Goal: Information Seeking & Learning: Compare options

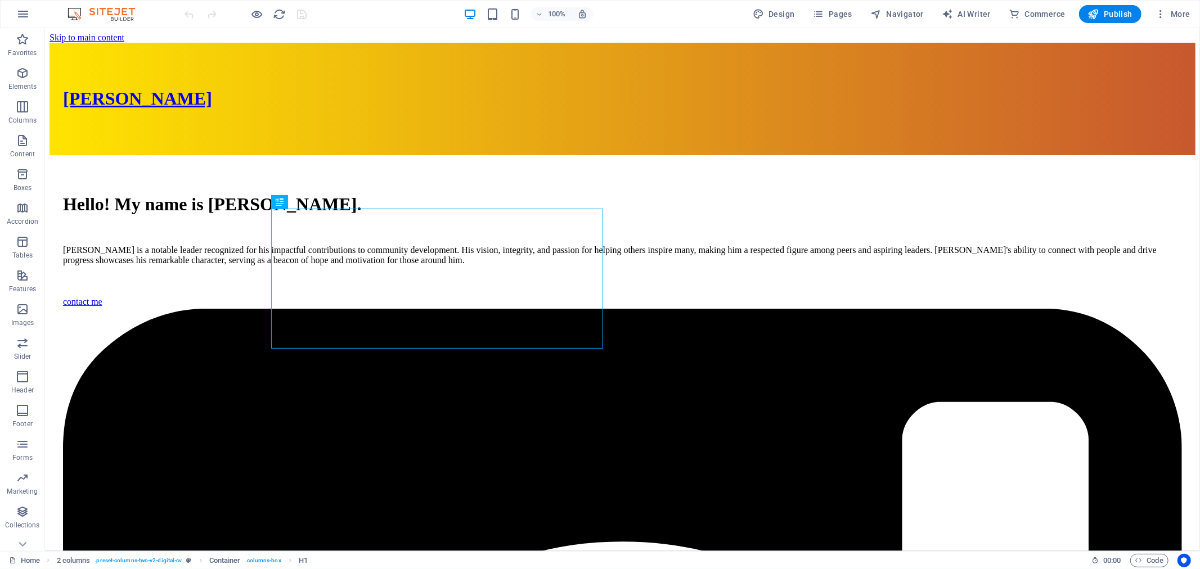
click at [21, 17] on icon "button" at bounding box center [22, 13] width 13 height 13
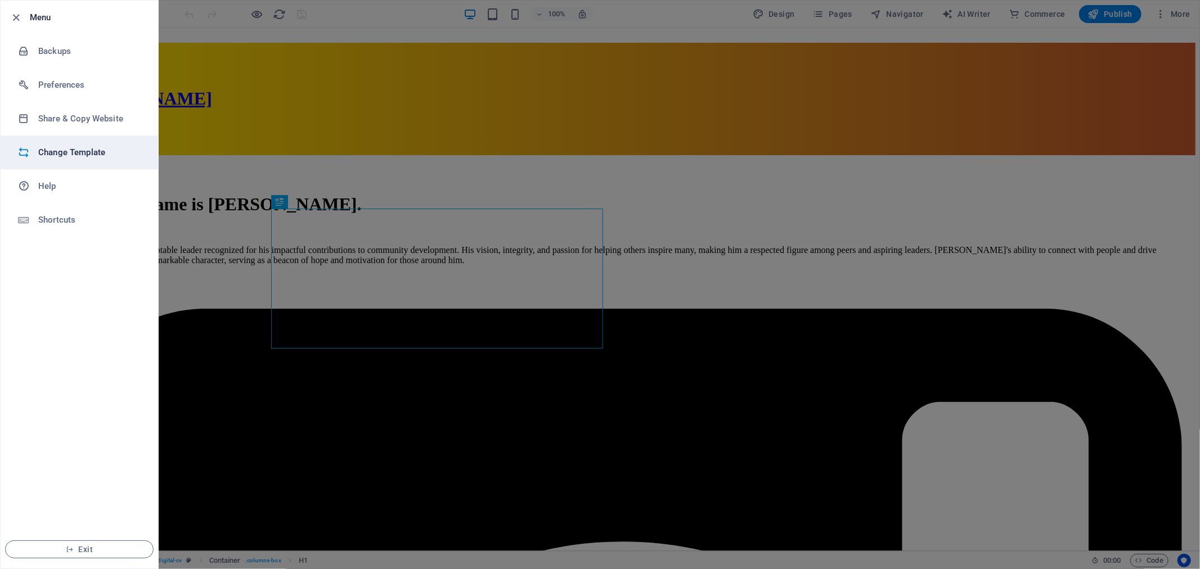
click at [87, 153] on h6 "Change Template" at bounding box center [90, 152] width 104 height 13
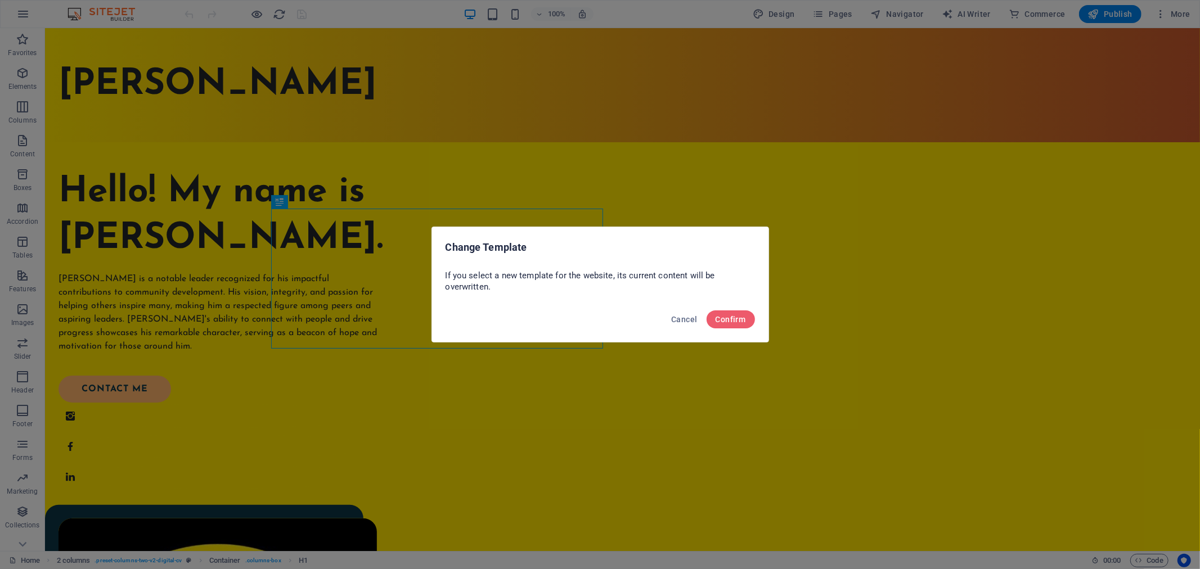
click at [865, 205] on div "Change Template If you select a new template for the website, its current conte…" at bounding box center [600, 284] width 1200 height 569
click at [685, 319] on span "Cancel" at bounding box center [684, 319] width 26 height 9
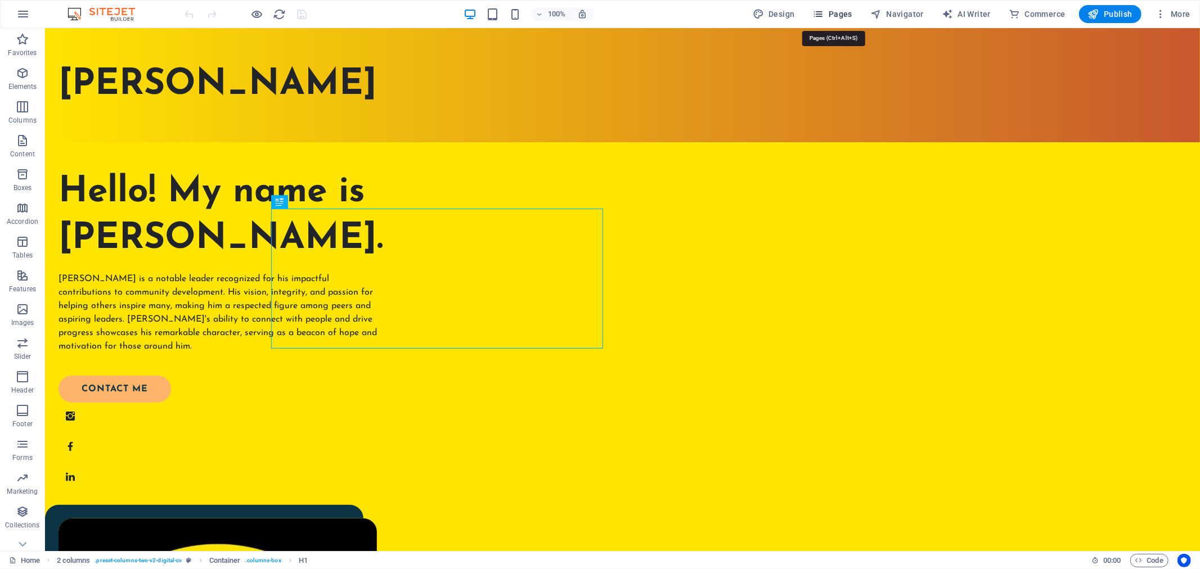
click at [839, 15] on span "Pages" at bounding box center [832, 13] width 39 height 11
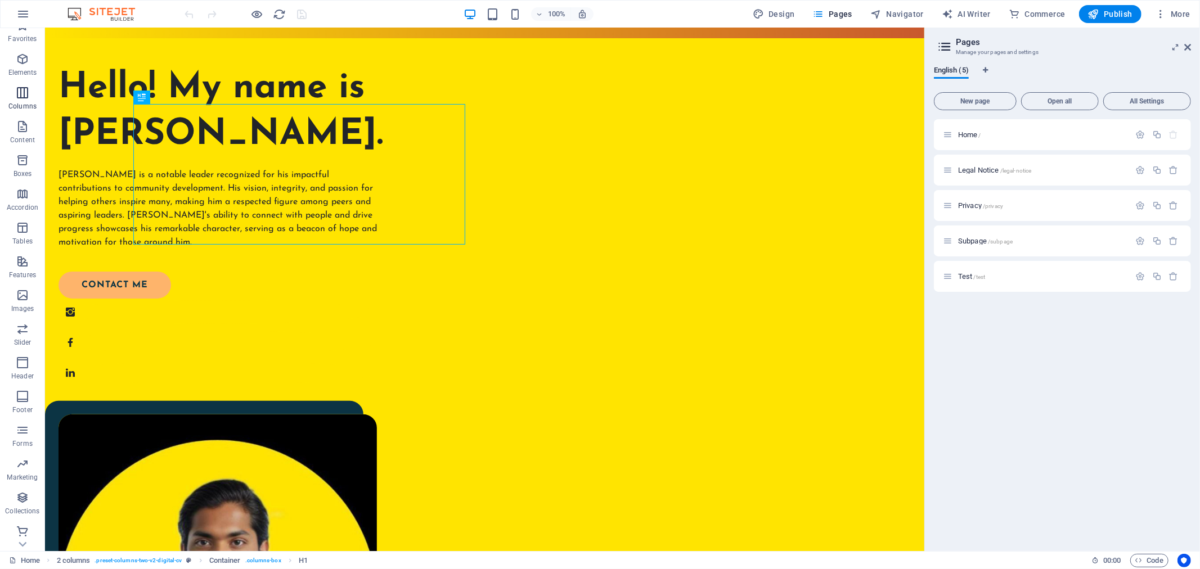
scroll to position [17, 0]
click at [18, 14] on icon "button" at bounding box center [22, 13] width 13 height 13
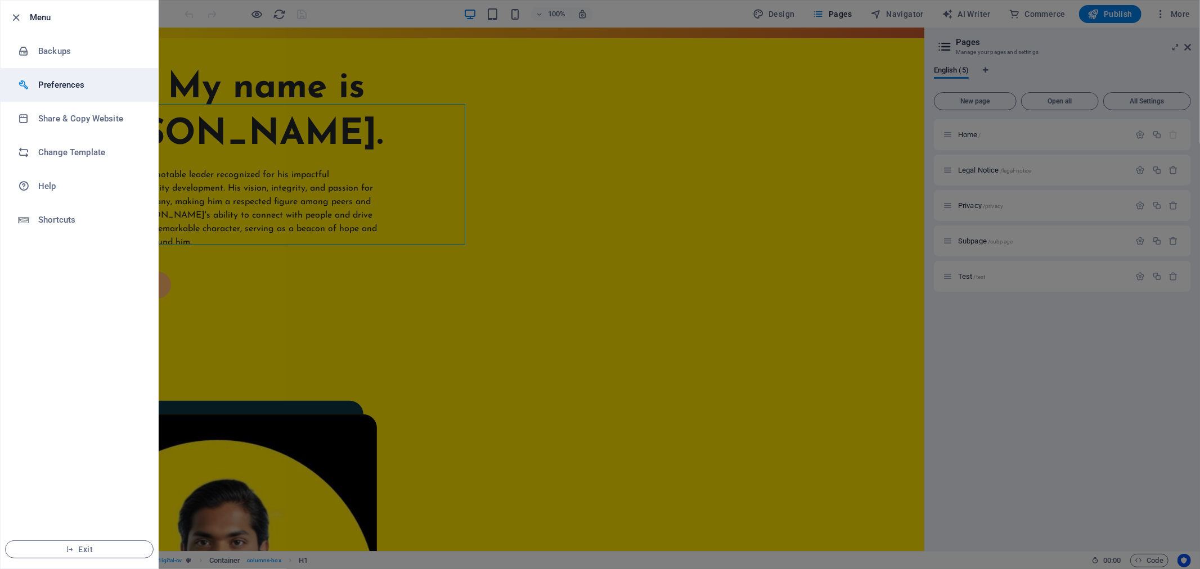
click at [73, 82] on h6 "Preferences" at bounding box center [90, 84] width 104 height 13
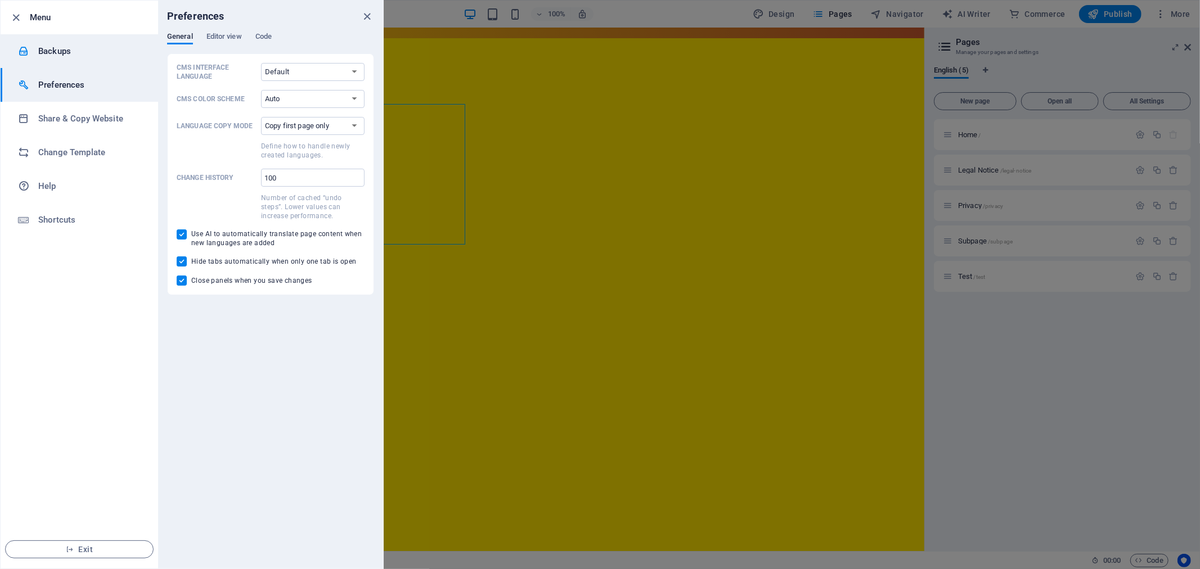
click at [80, 56] on h6 "Backups" at bounding box center [90, 50] width 104 height 13
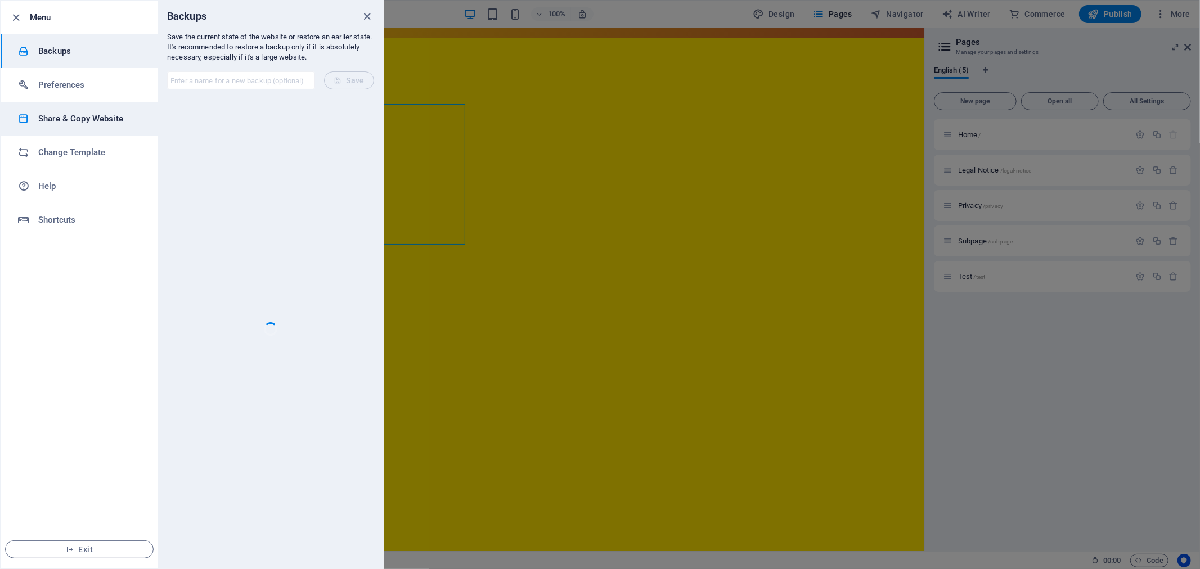
click at [83, 106] on li "Share & Copy Website" at bounding box center [79, 119] width 157 height 34
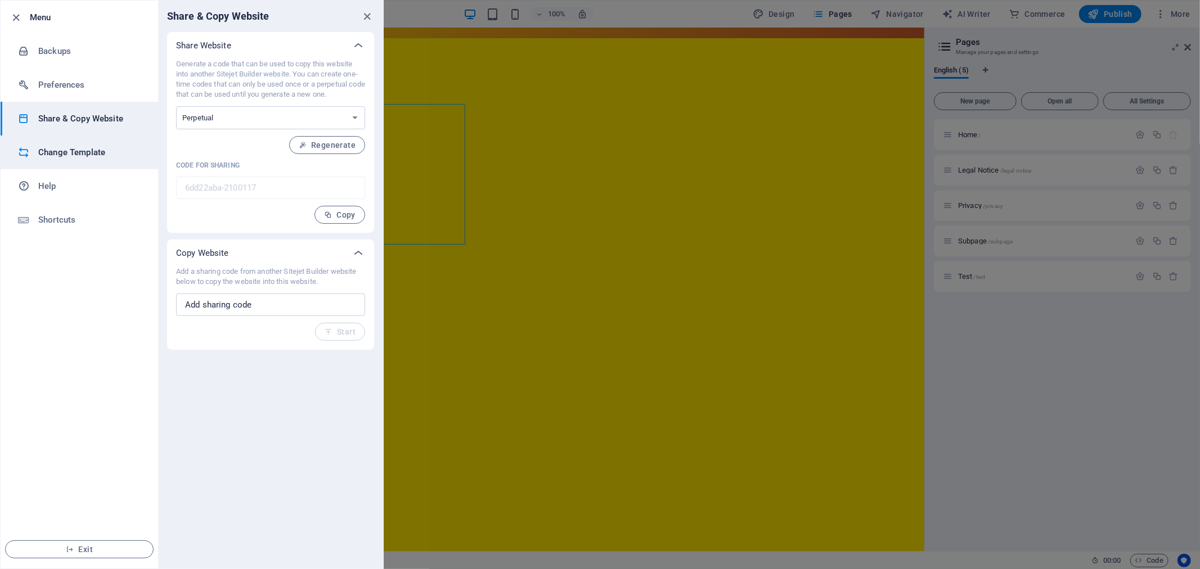
click at [76, 145] on li "Change Template" at bounding box center [79, 153] width 157 height 34
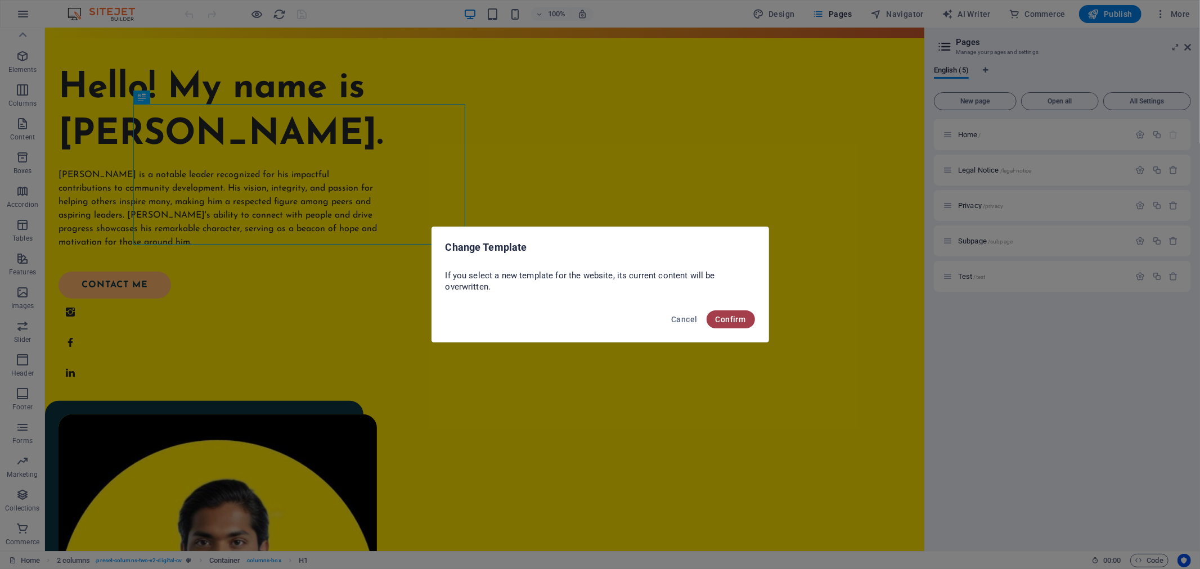
click at [735, 319] on span "Confirm" at bounding box center [730, 319] width 30 height 9
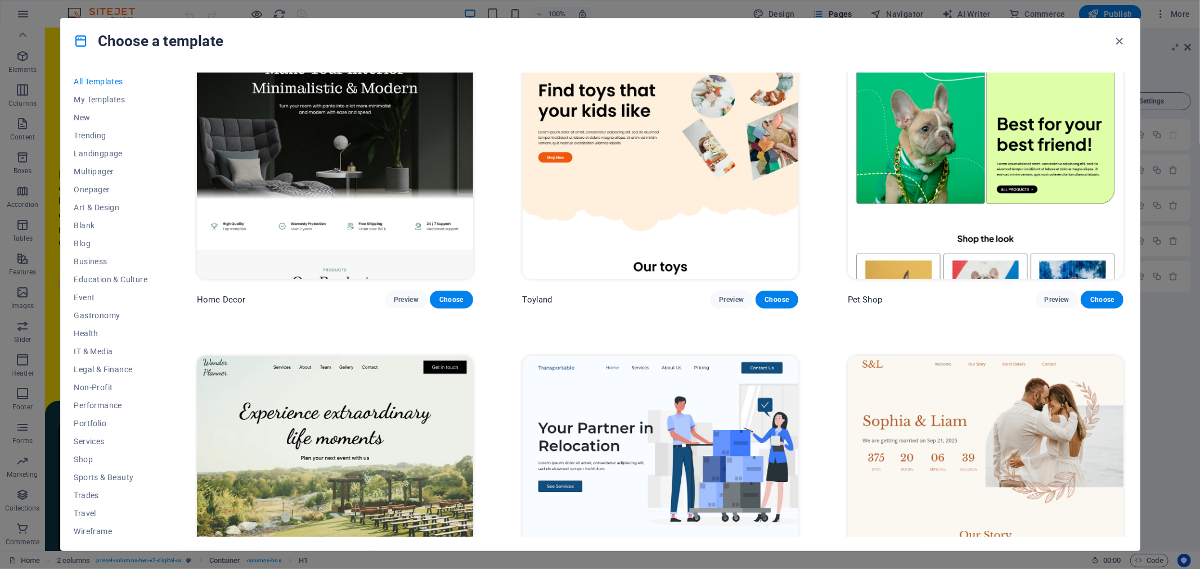
scroll to position [750, 0]
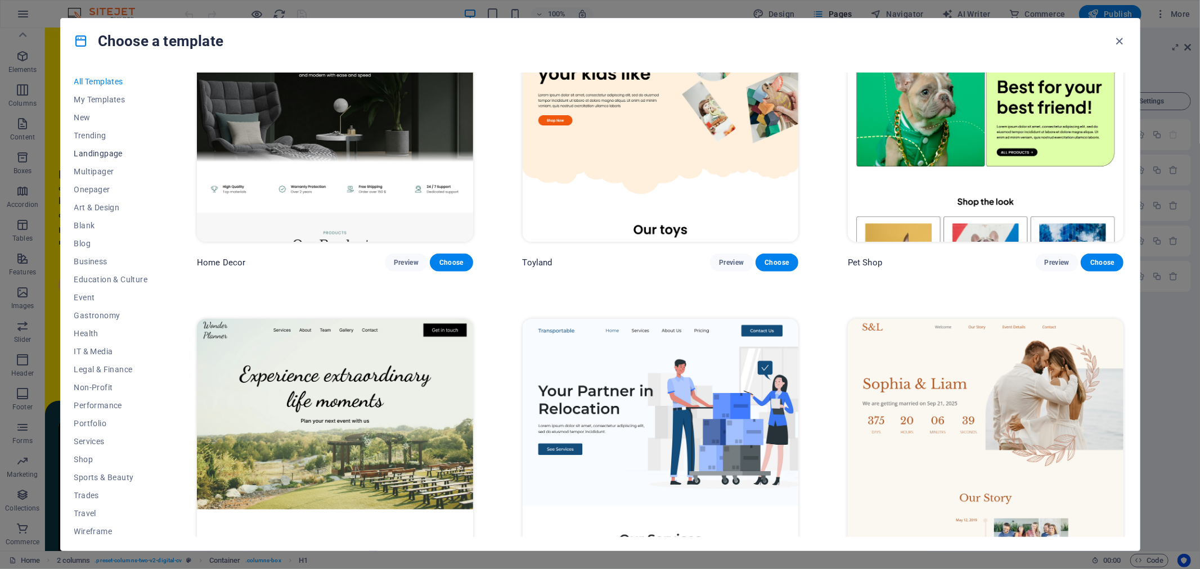
click at [110, 153] on span "Landingpage" at bounding box center [111, 153] width 74 height 9
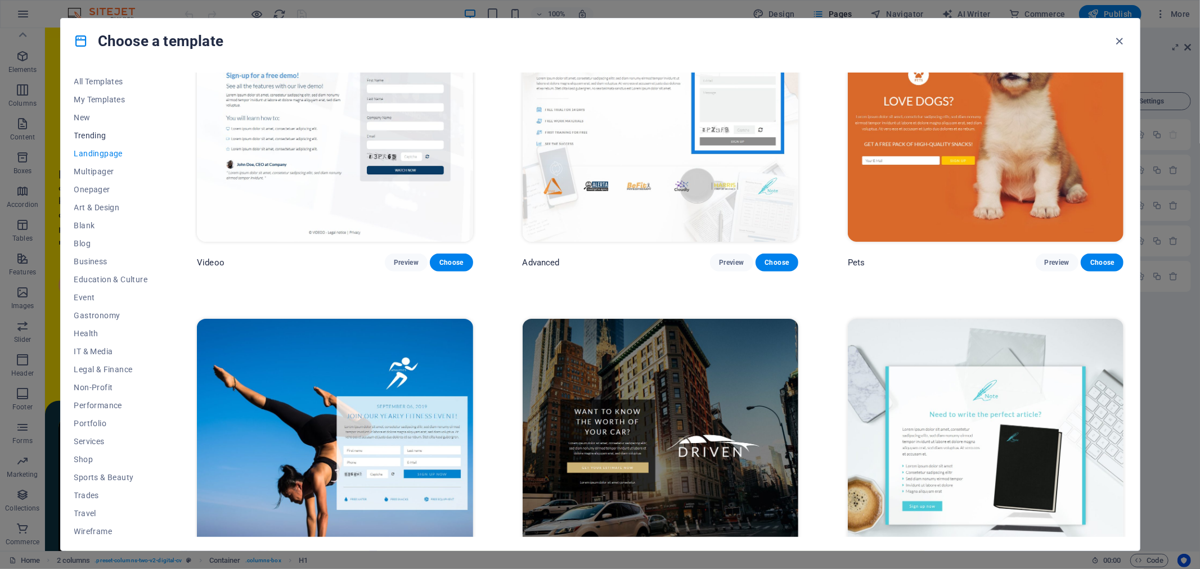
click at [94, 138] on span "Trending" at bounding box center [111, 135] width 74 height 9
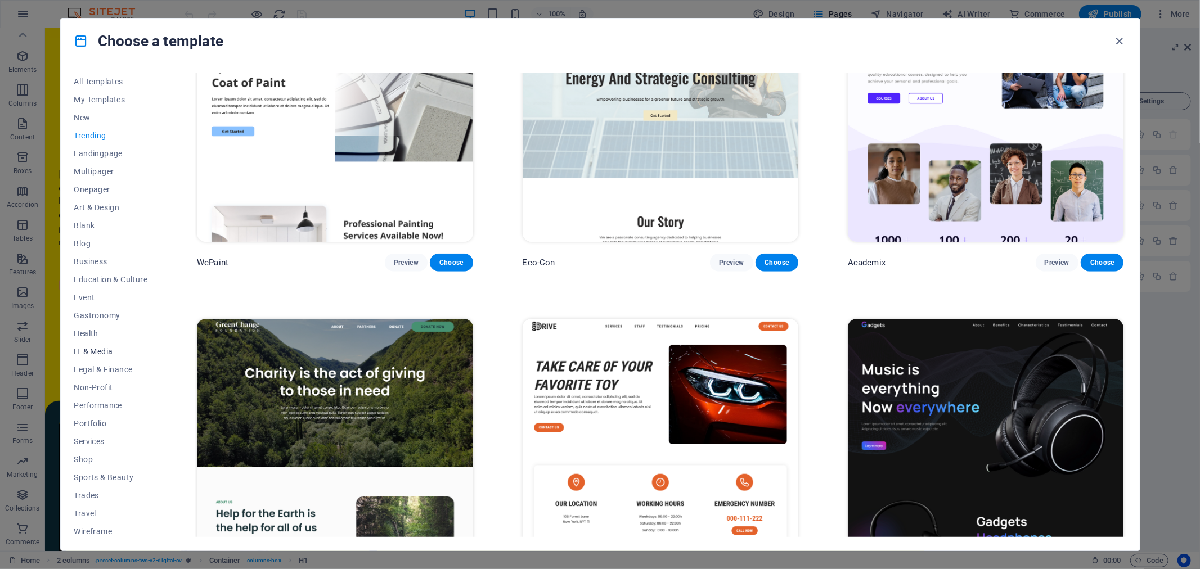
click at [94, 349] on span "IT & Media" at bounding box center [111, 351] width 74 height 9
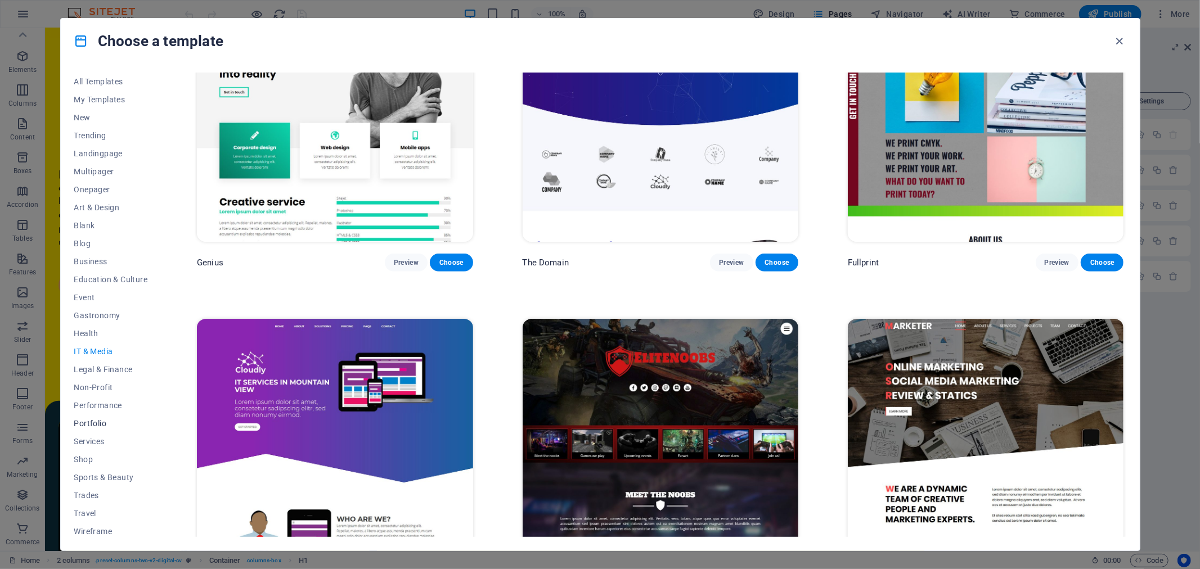
click at [94, 430] on button "Portfolio" at bounding box center [111, 423] width 74 height 18
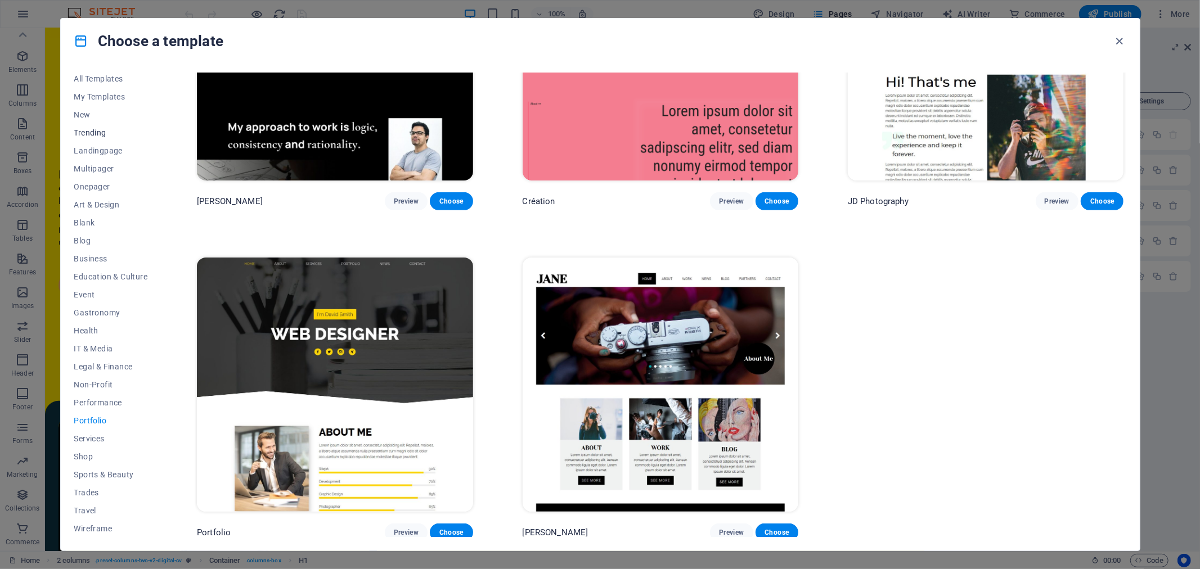
scroll to position [0, 0]
click at [98, 98] on span "My Templates" at bounding box center [111, 99] width 74 height 9
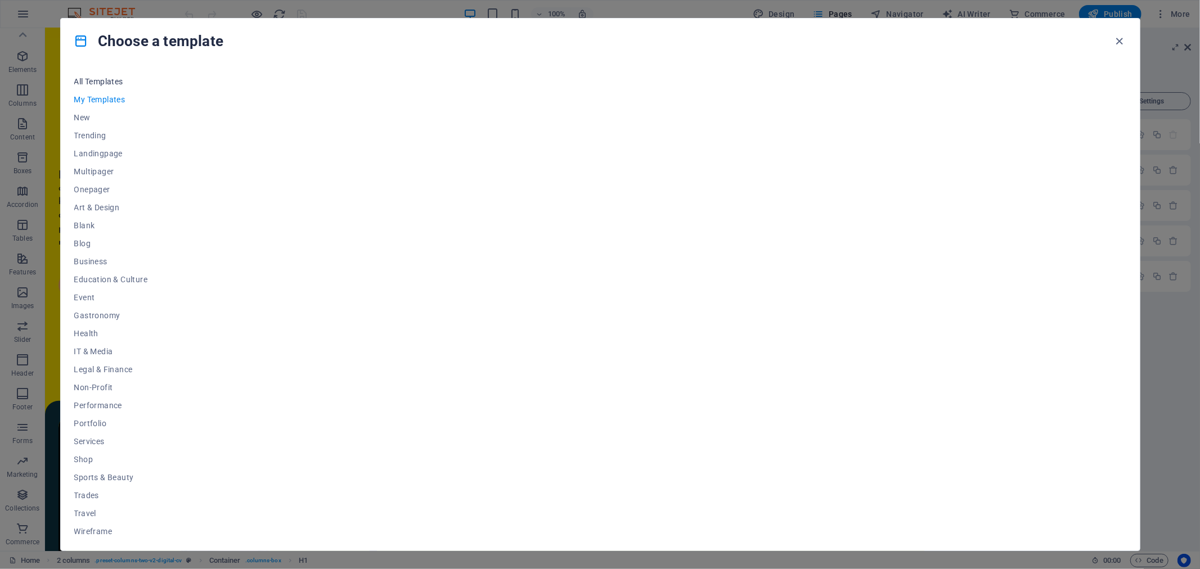
click at [78, 77] on span "All Templates" at bounding box center [111, 81] width 74 height 9
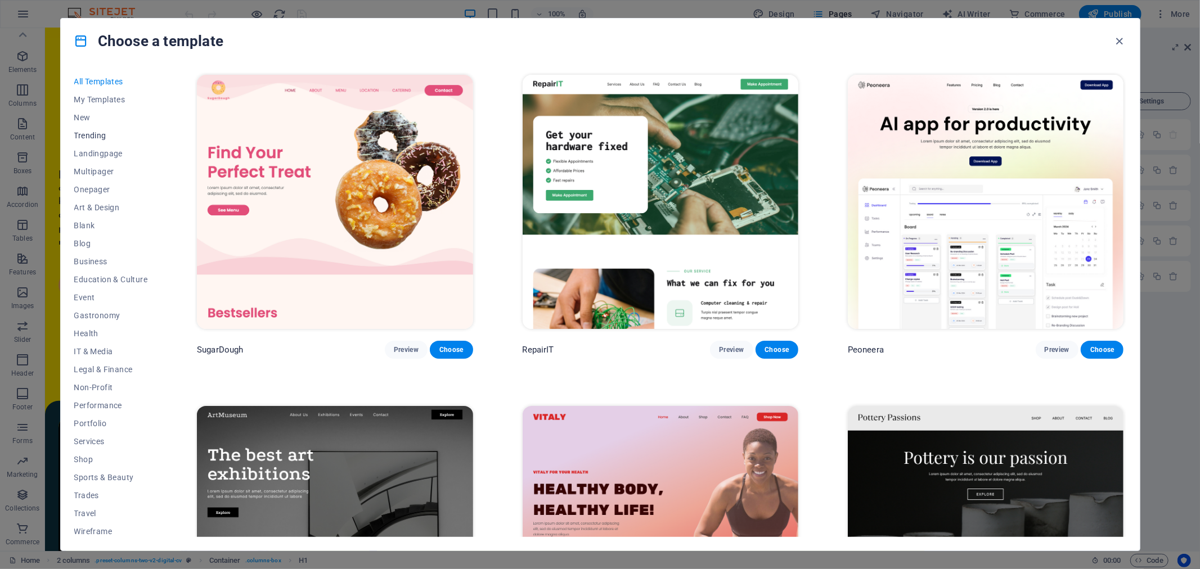
click at [89, 131] on span "Trending" at bounding box center [111, 135] width 74 height 9
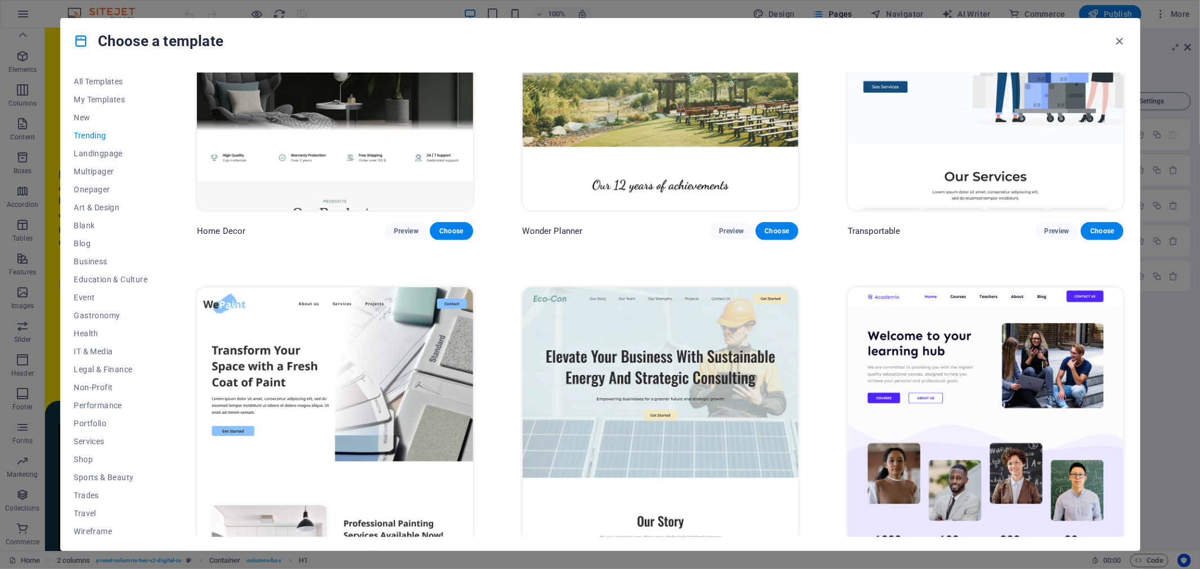
scroll to position [458, 0]
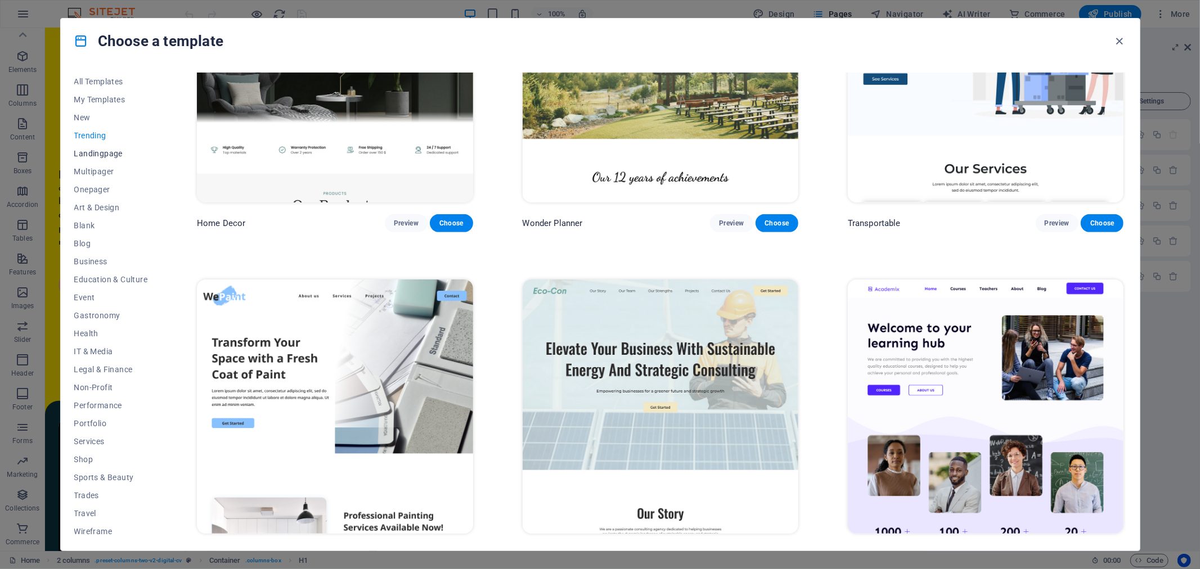
click at [102, 149] on span "Landingpage" at bounding box center [111, 153] width 74 height 9
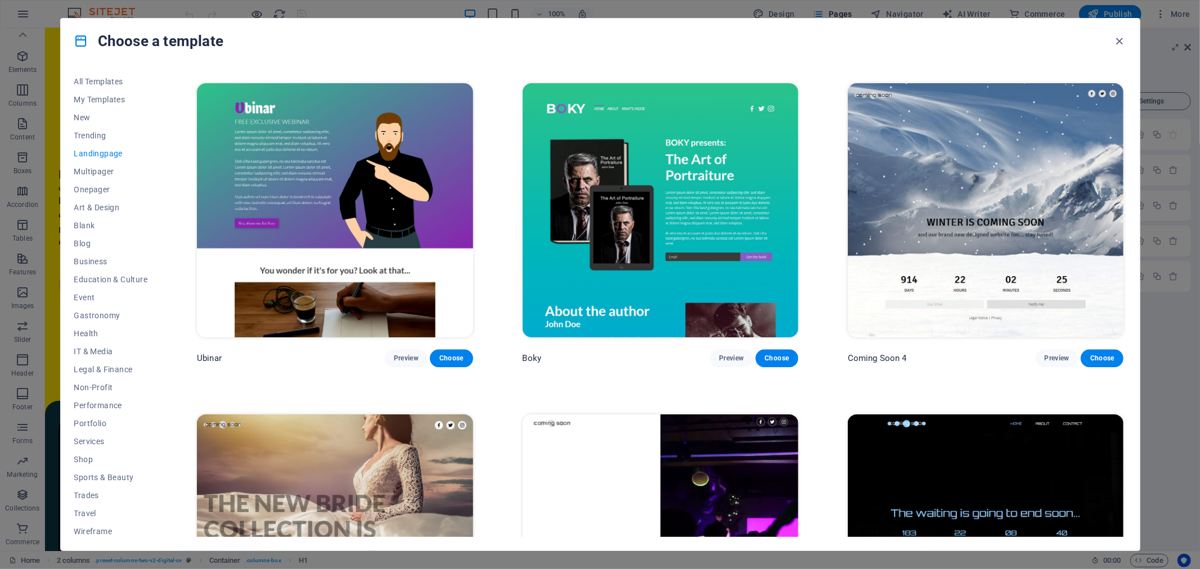
scroll to position [2375, 0]
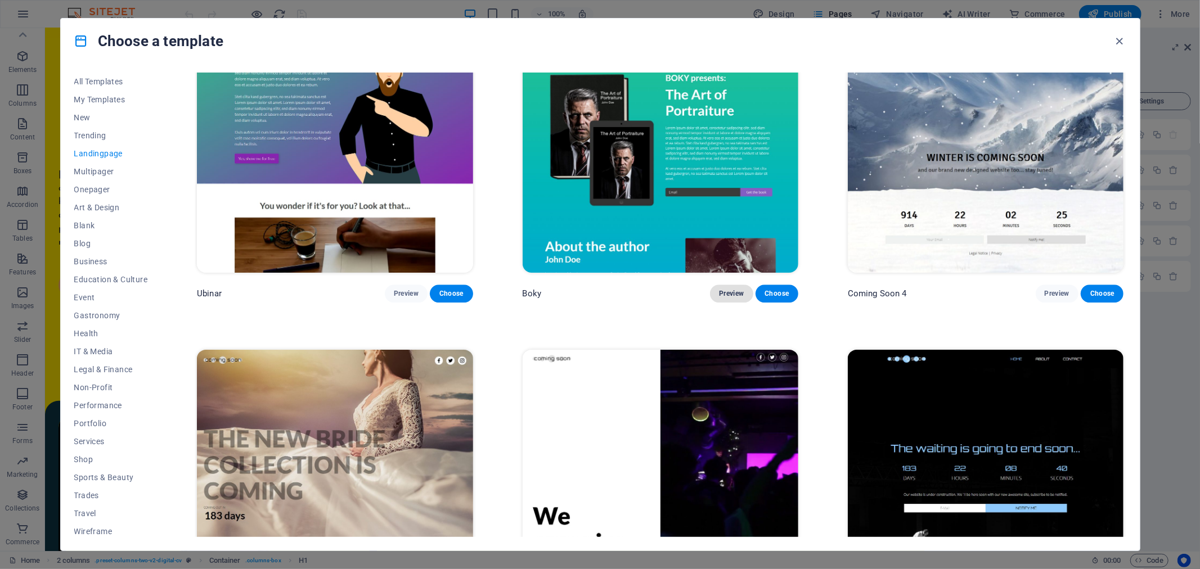
click at [732, 289] on span "Preview" at bounding box center [731, 293] width 25 height 9
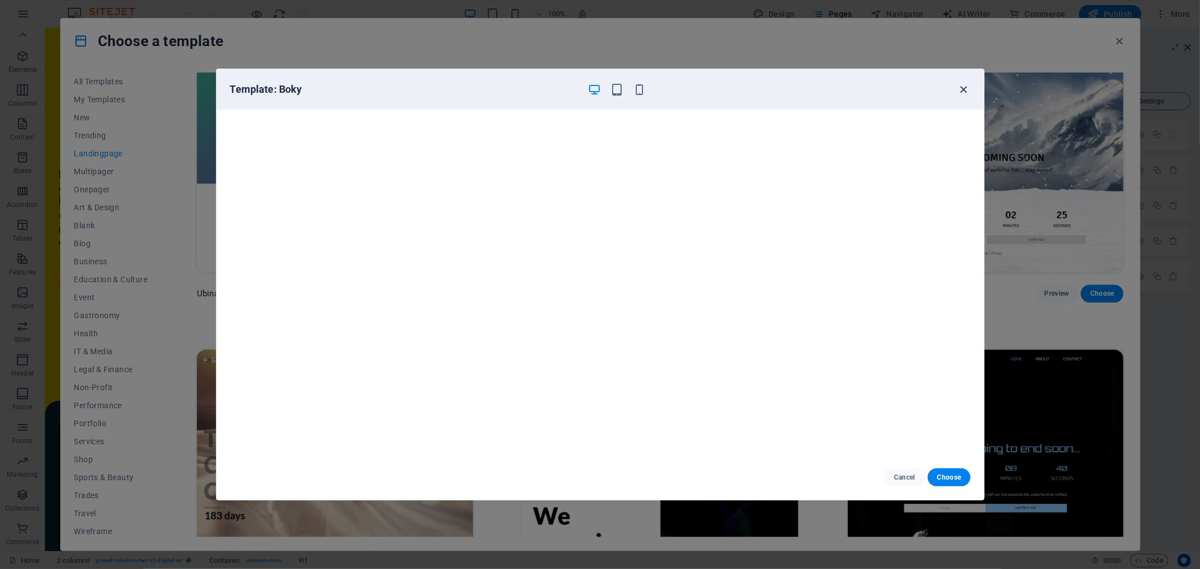
click at [966, 83] on icon "button" at bounding box center [963, 89] width 13 height 13
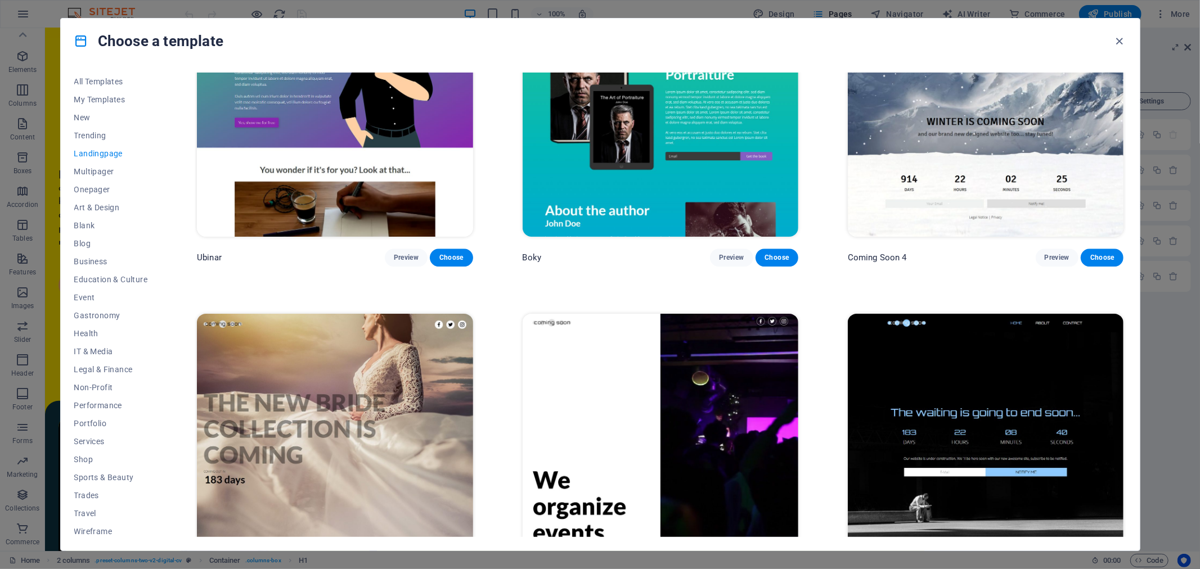
scroll to position [2459, 0]
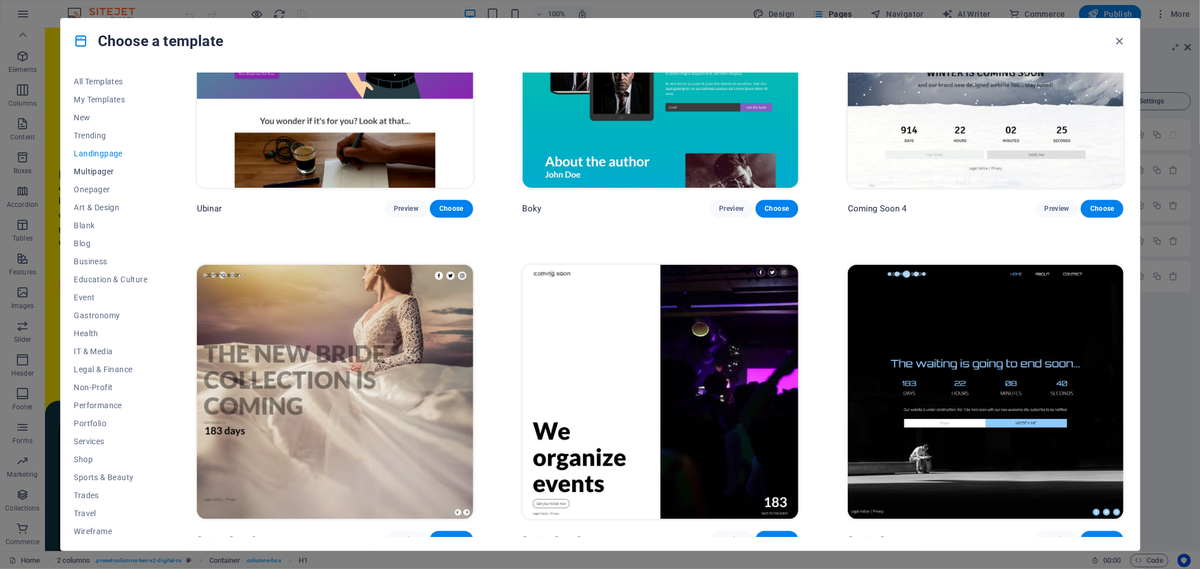
click at [106, 167] on span "Multipager" at bounding box center [111, 171] width 74 height 9
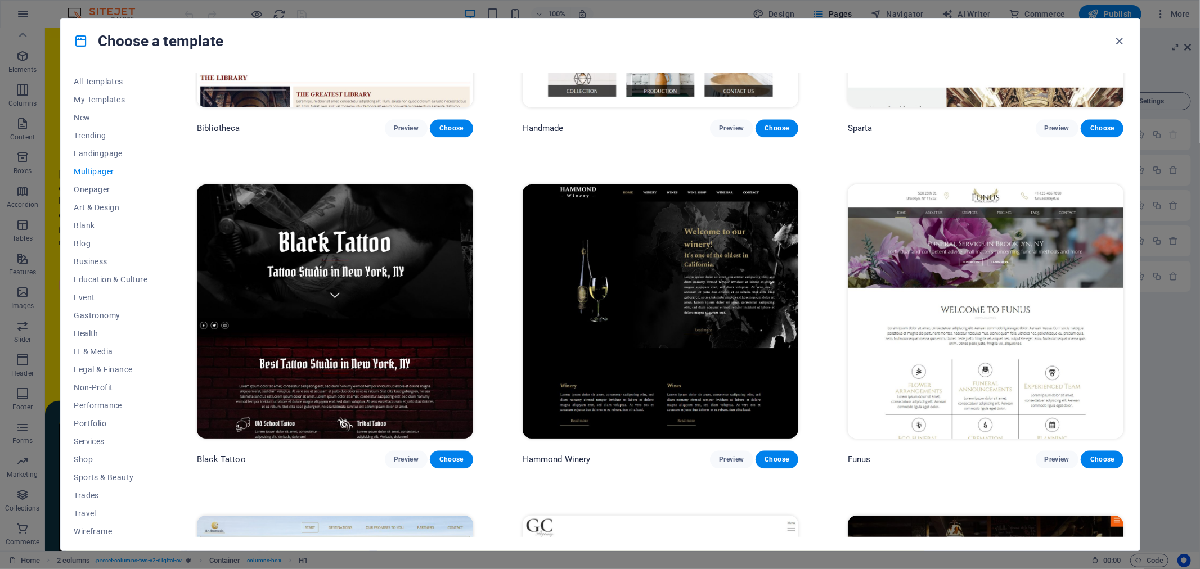
scroll to position [5855, 0]
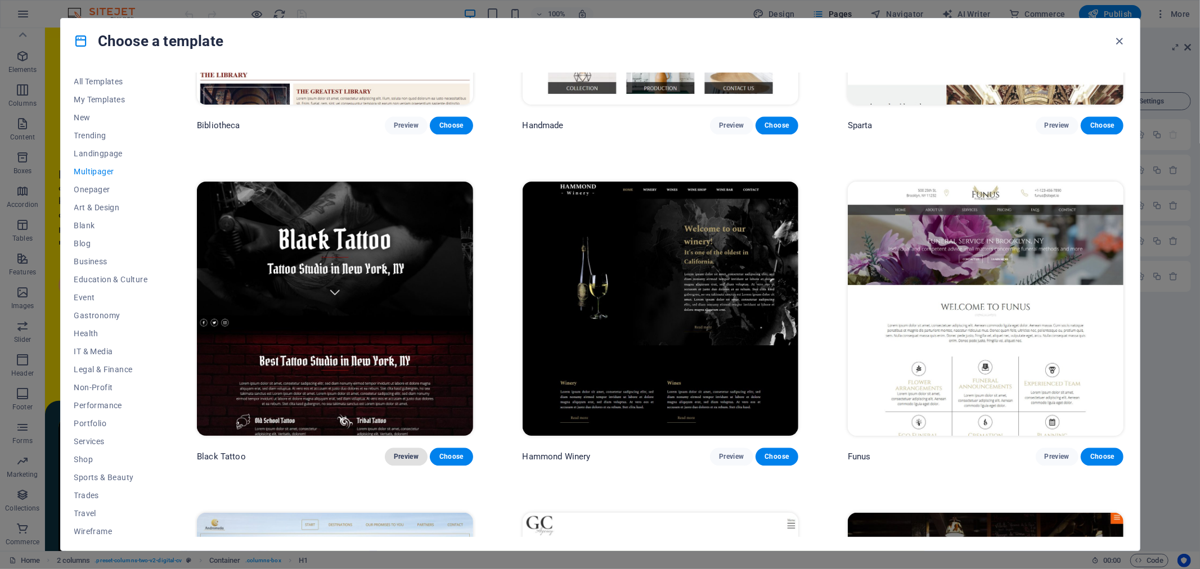
click at [405, 452] on span "Preview" at bounding box center [406, 456] width 25 height 9
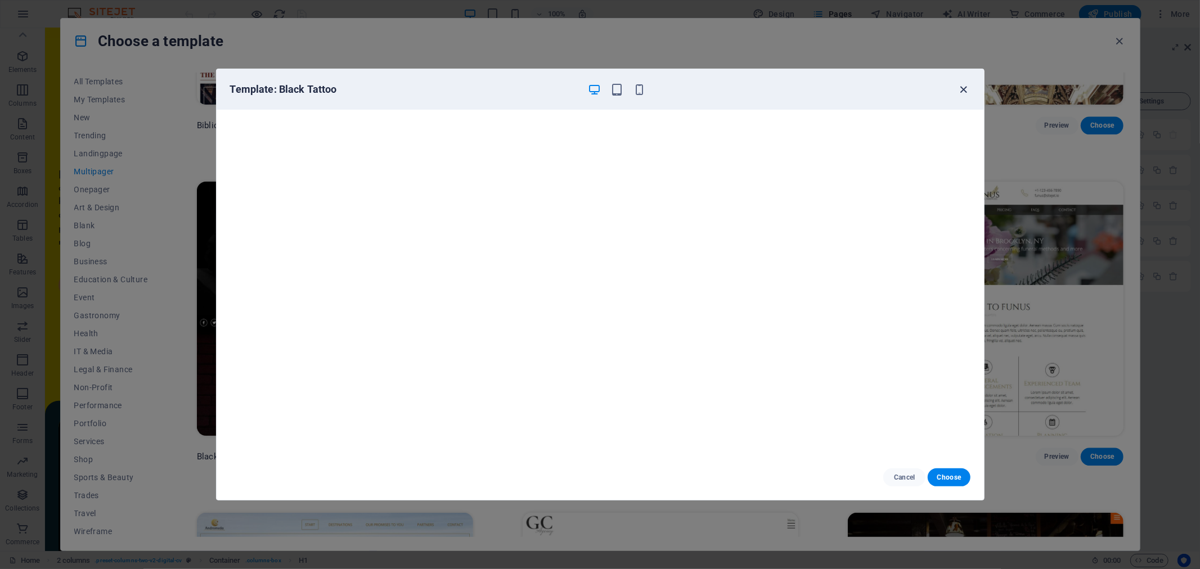
click at [966, 91] on icon "button" at bounding box center [963, 89] width 13 height 13
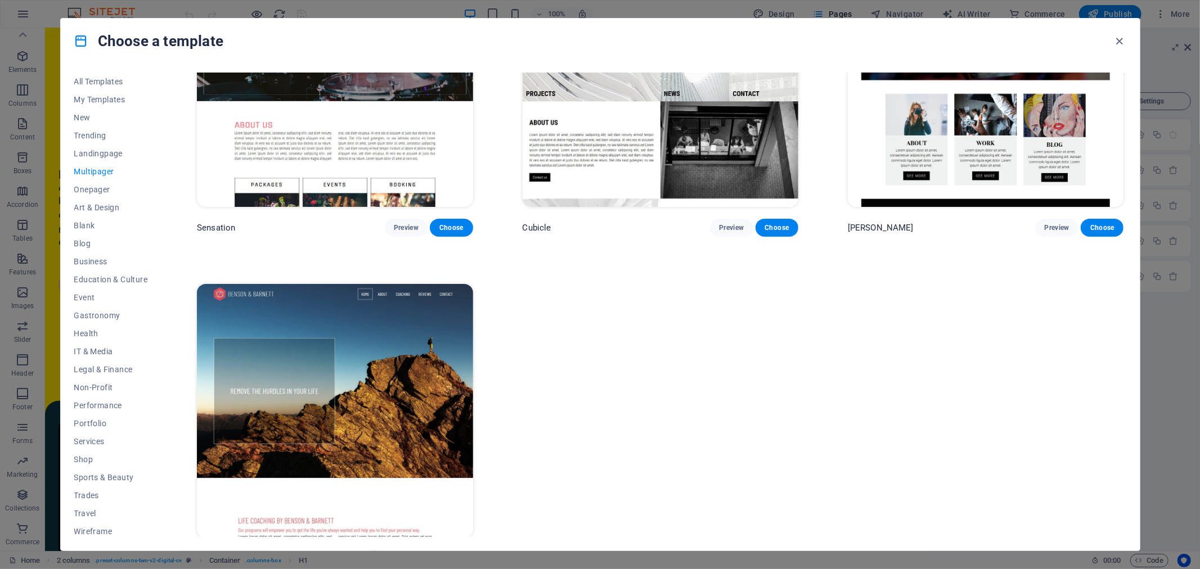
scroll to position [7409, 0]
click at [102, 183] on button "Onepager" at bounding box center [111, 190] width 74 height 18
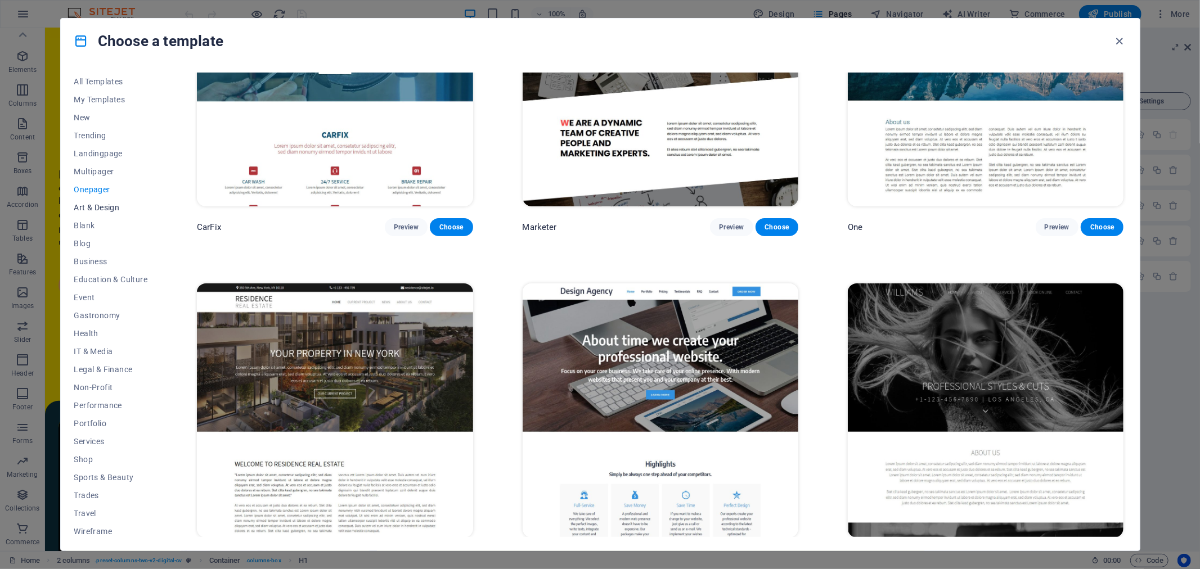
click at [98, 205] on span "Art & Design" at bounding box center [111, 207] width 74 height 9
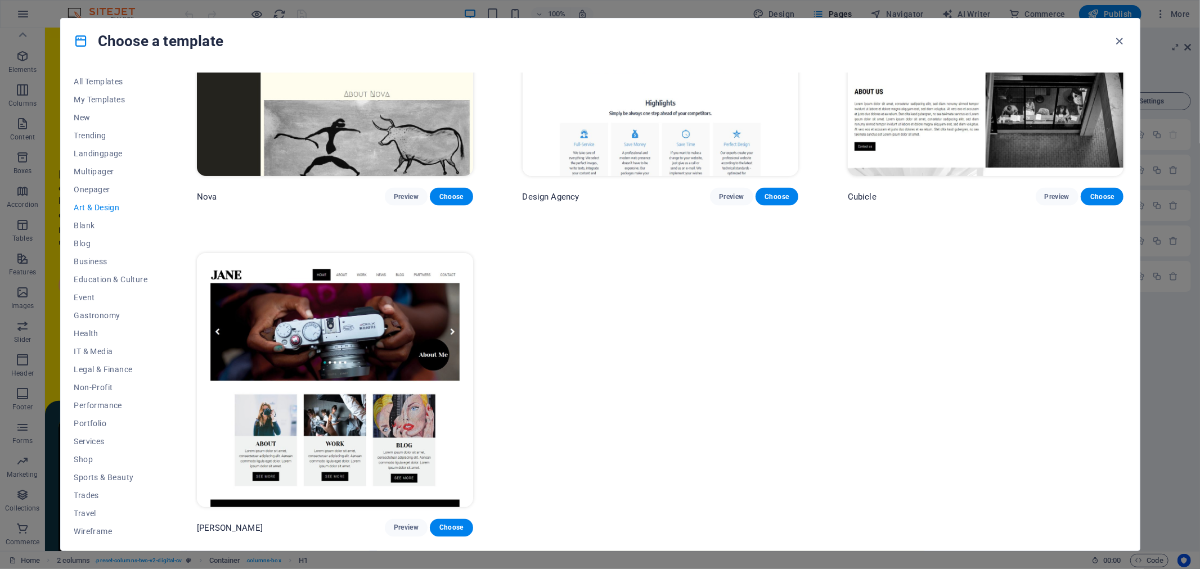
scroll to position [1470, 0]
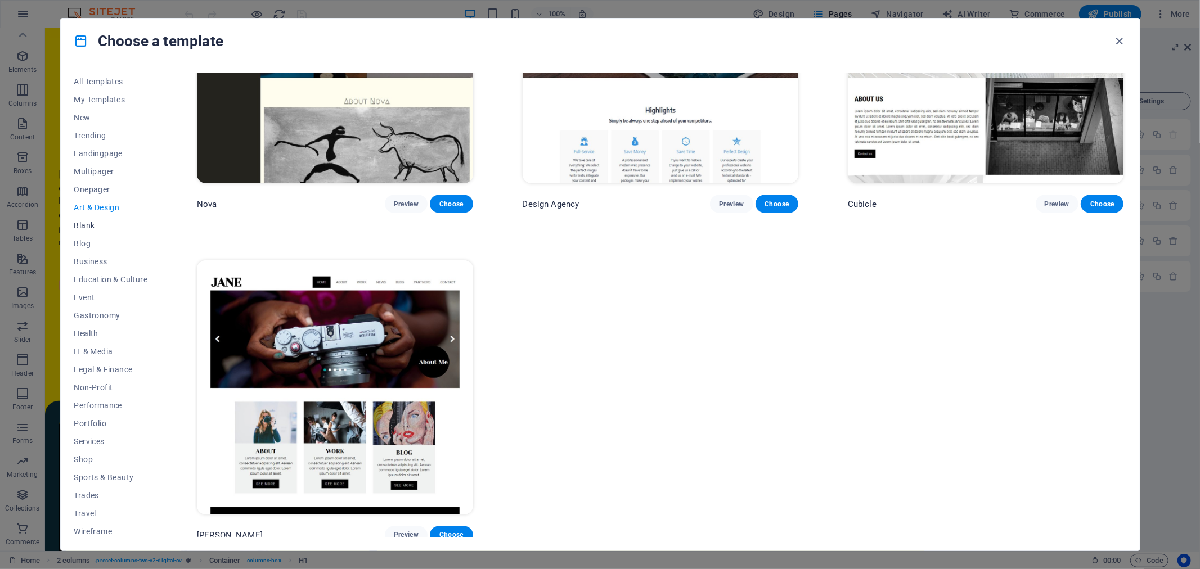
click at [101, 218] on button "Blank" at bounding box center [111, 226] width 74 height 18
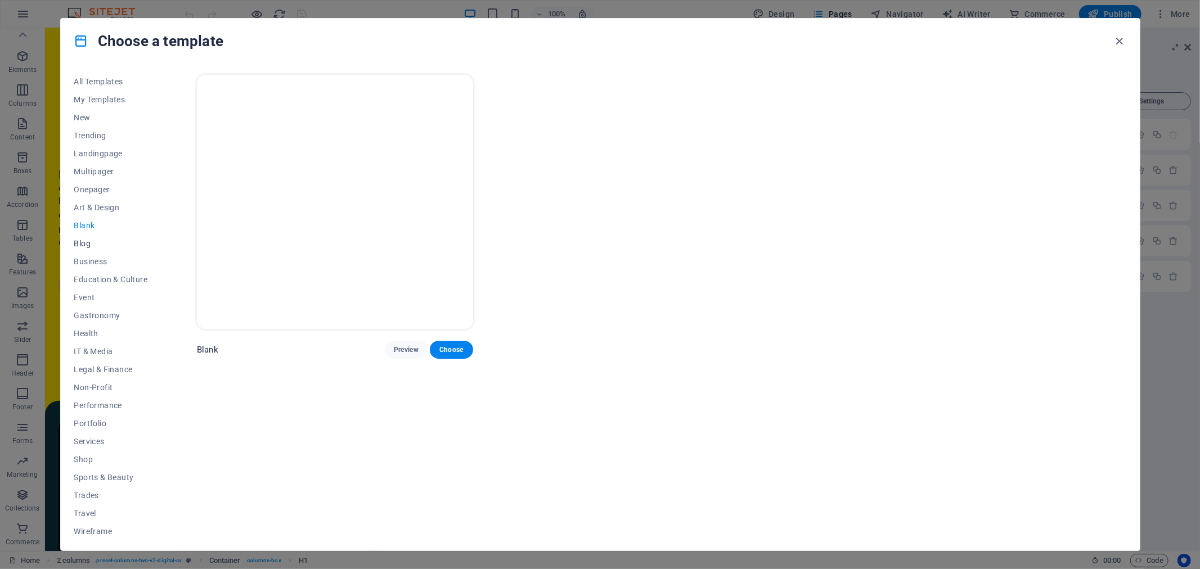
click at [92, 236] on button "Blog" at bounding box center [111, 244] width 74 height 18
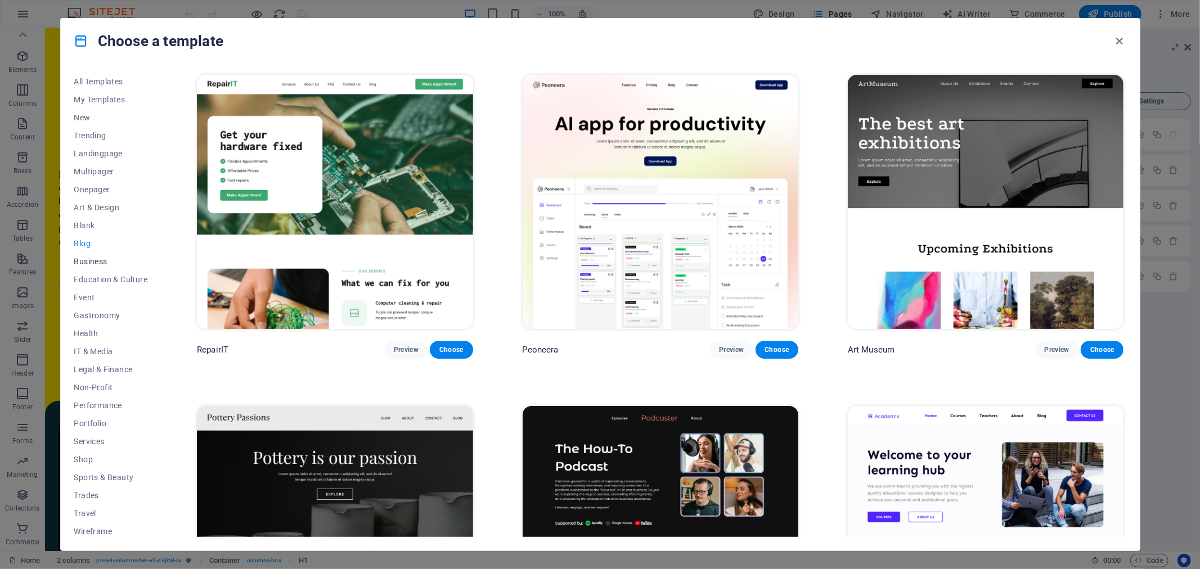
click at [93, 264] on span "Business" at bounding box center [111, 261] width 74 height 9
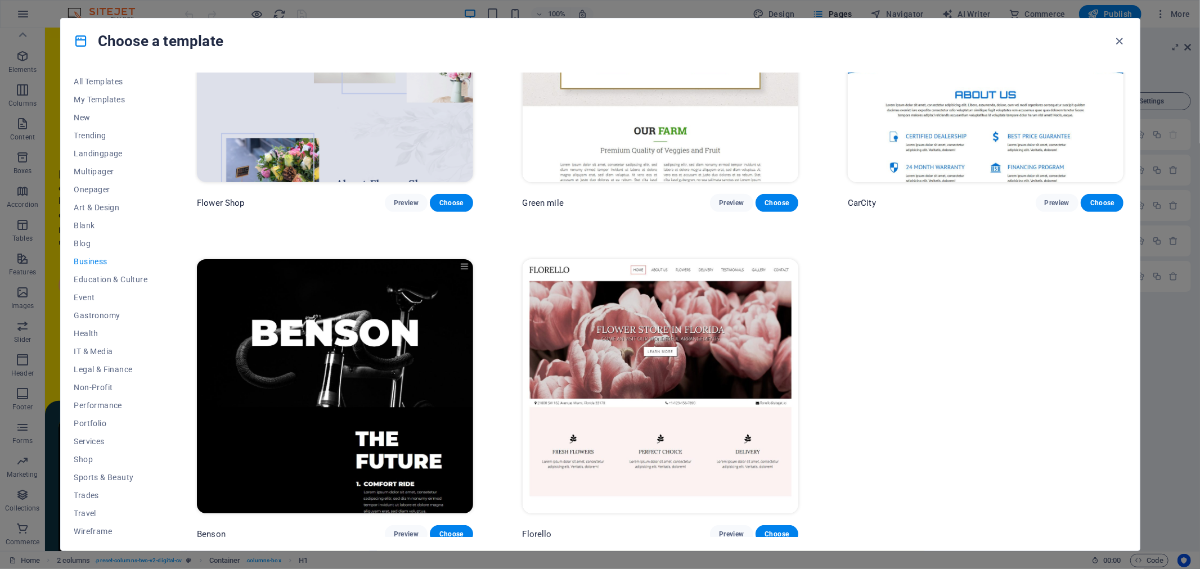
scroll to position [480, 0]
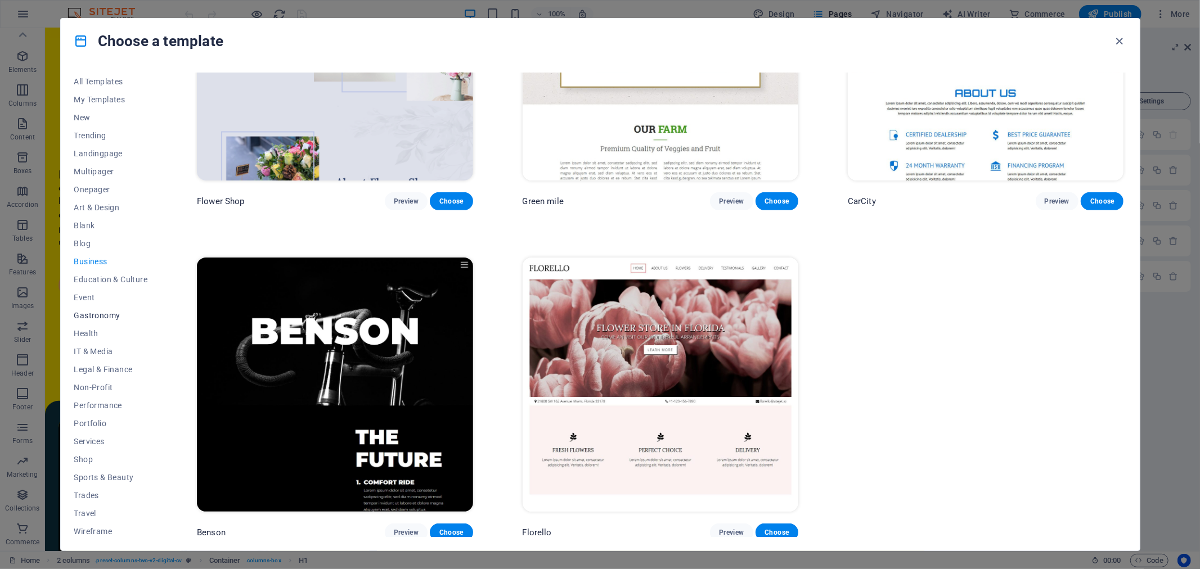
click at [114, 310] on button "Gastronomy" at bounding box center [111, 316] width 74 height 18
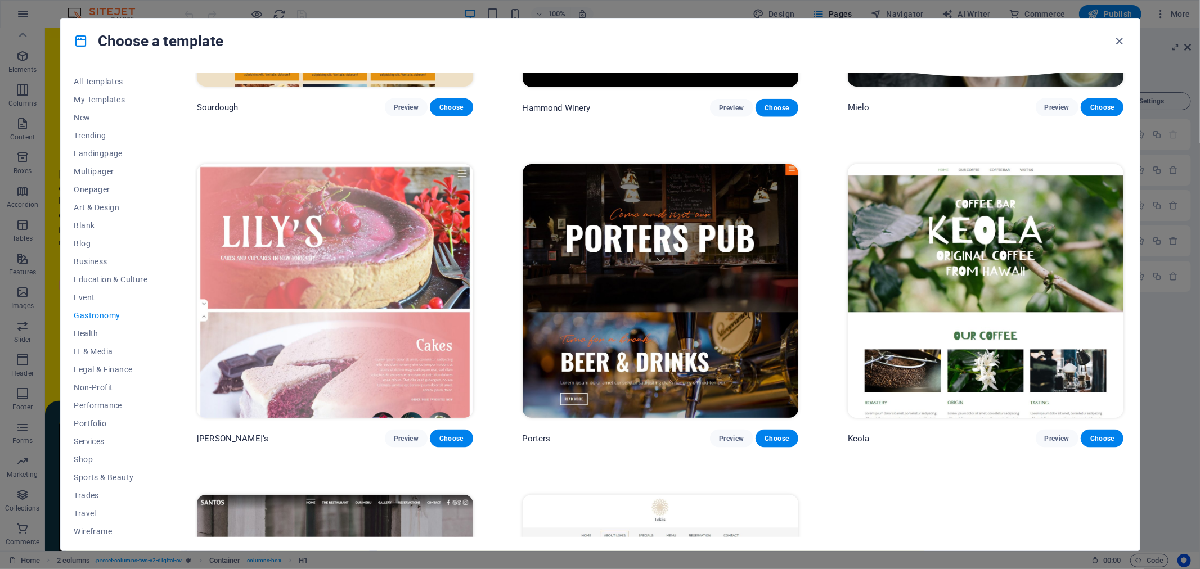
scroll to position [1313, 0]
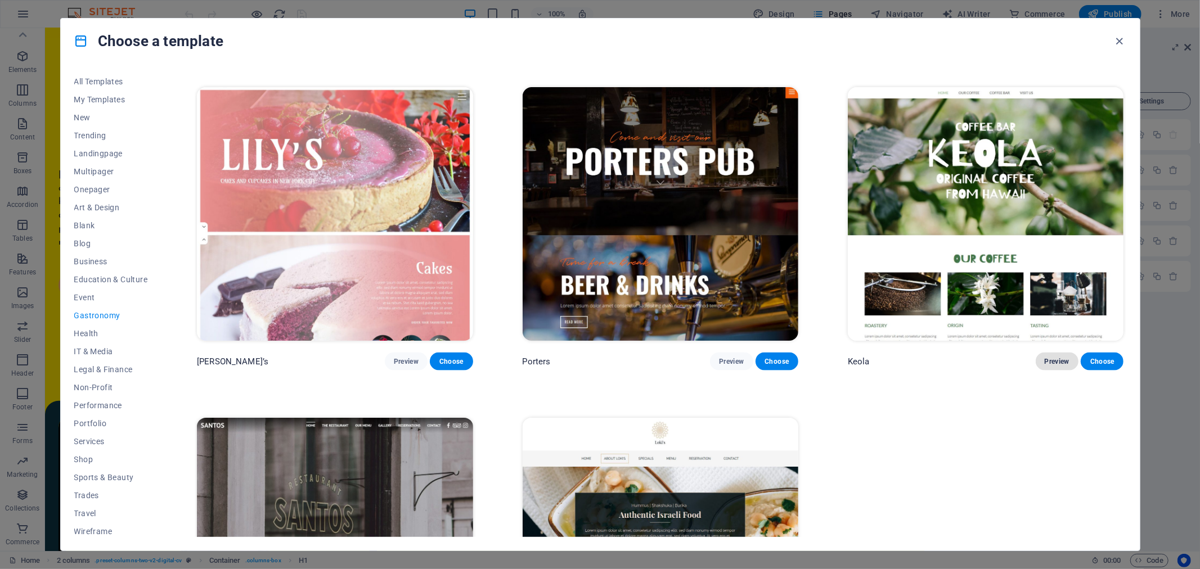
click at [1045, 357] on span "Preview" at bounding box center [1056, 361] width 25 height 9
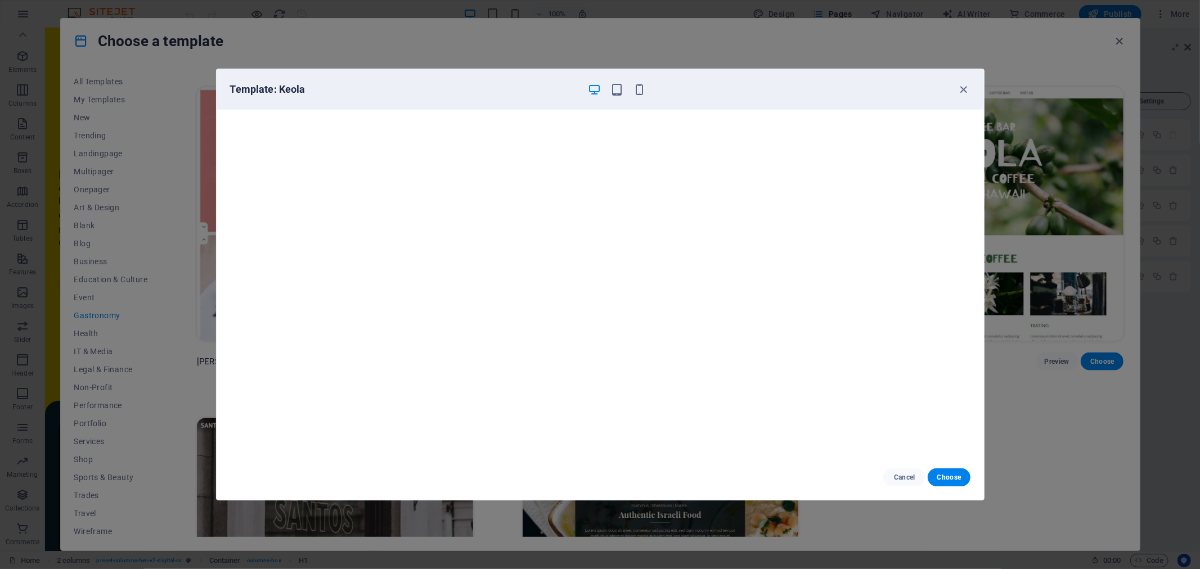
scroll to position [0, 0]
click at [957, 88] on icon "button" at bounding box center [963, 89] width 13 height 13
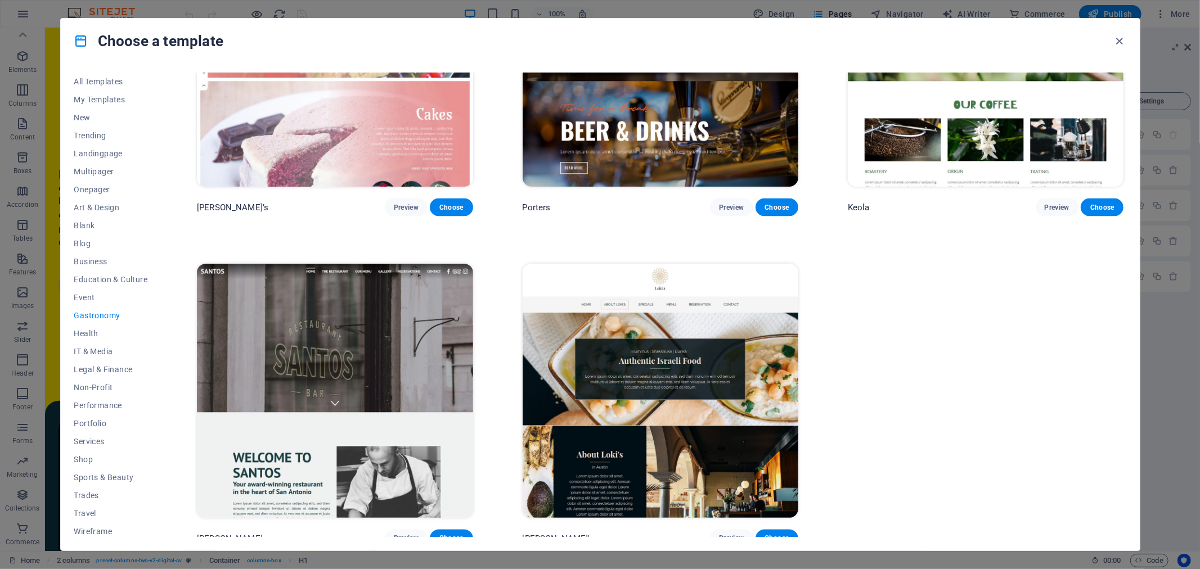
scroll to position [1470, 0]
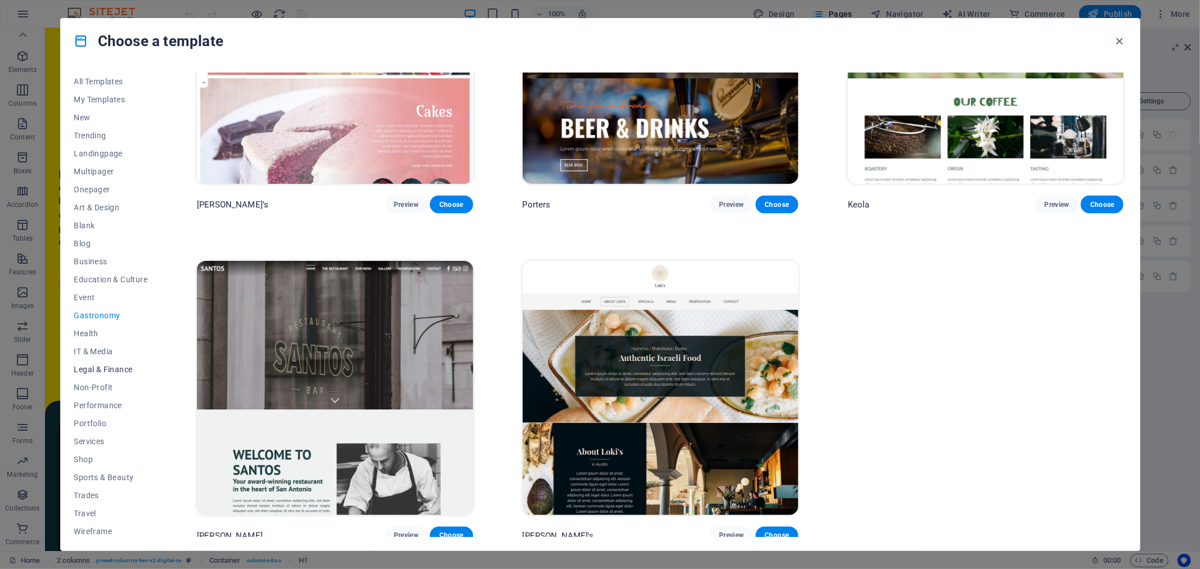
click at [108, 368] on span "Legal & Finance" at bounding box center [111, 369] width 74 height 9
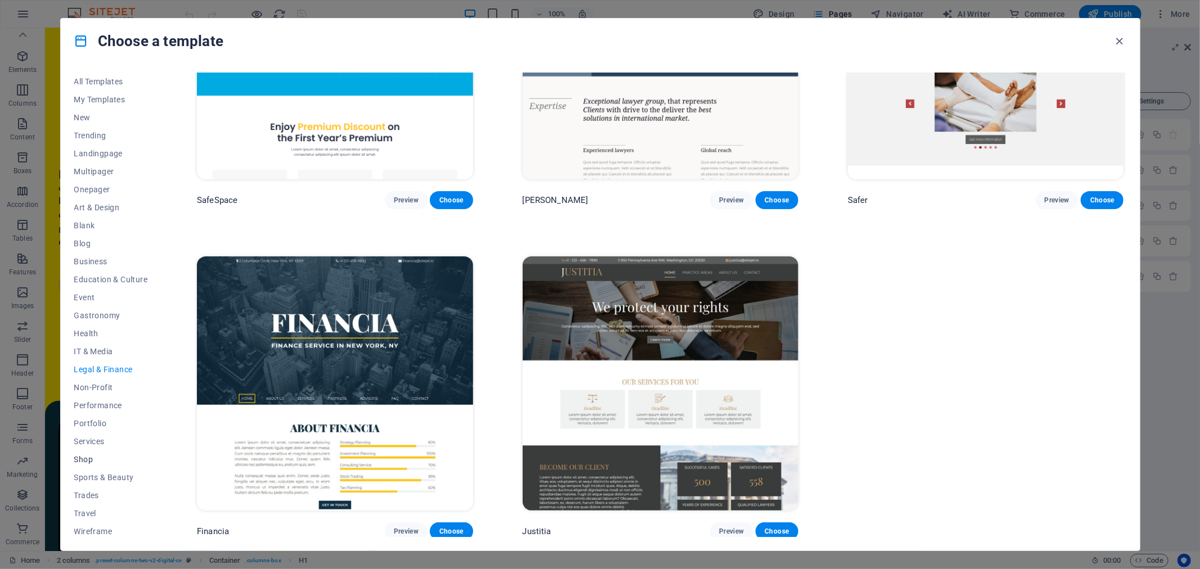
scroll to position [3, 0]
click at [110, 439] on span "Services" at bounding box center [111, 438] width 74 height 9
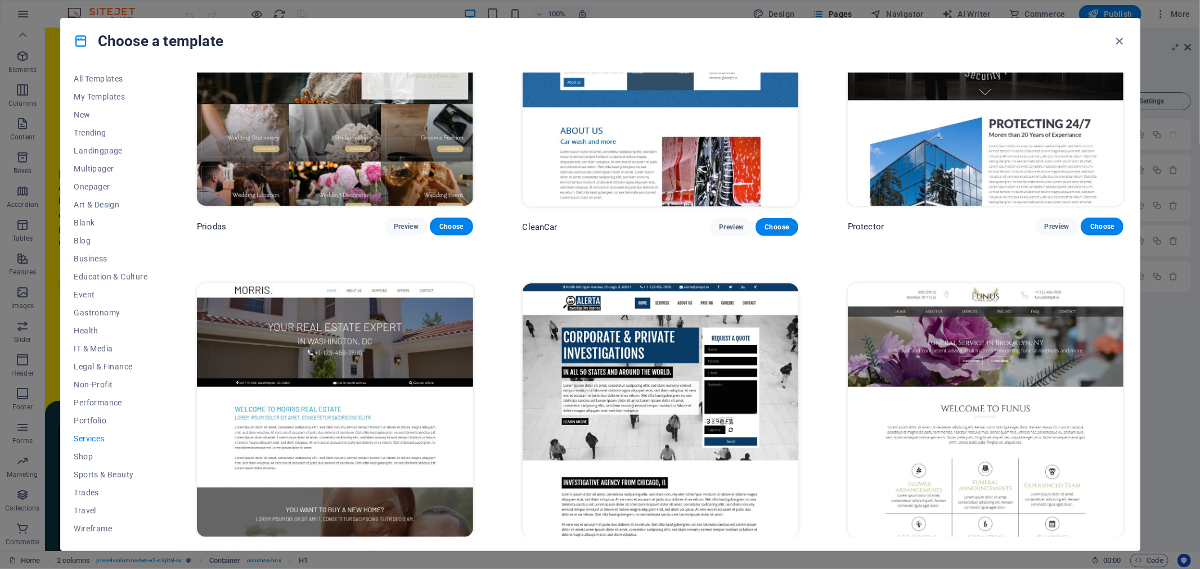
scroll to position [1125, 0]
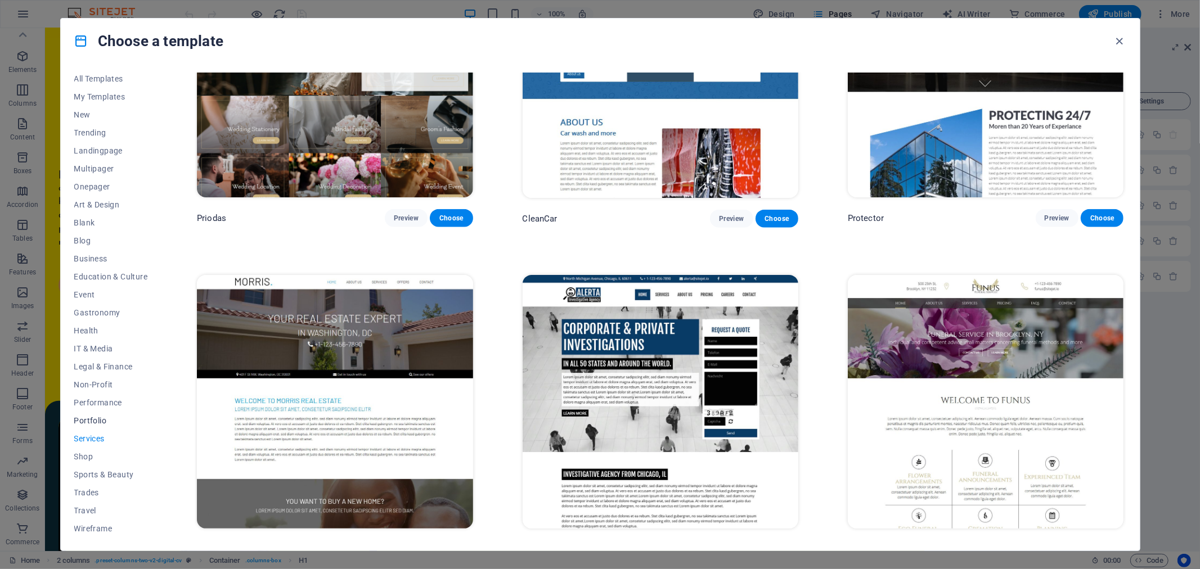
click at [94, 417] on span "Portfolio" at bounding box center [111, 420] width 74 height 9
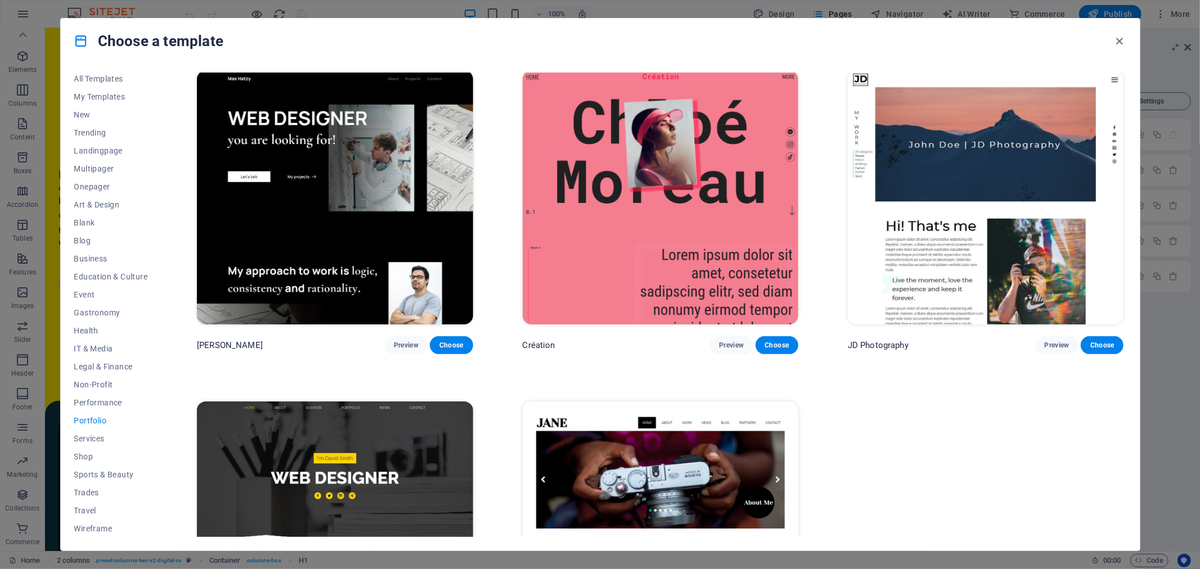
scroll to position [375, 0]
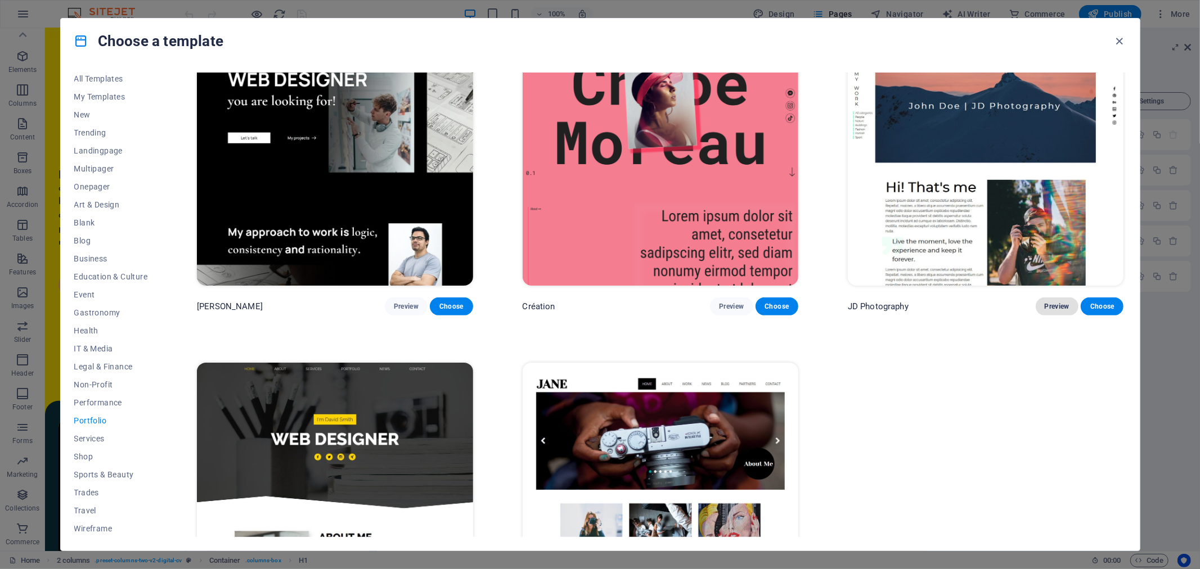
click at [1055, 298] on button "Preview" at bounding box center [1056, 307] width 43 height 18
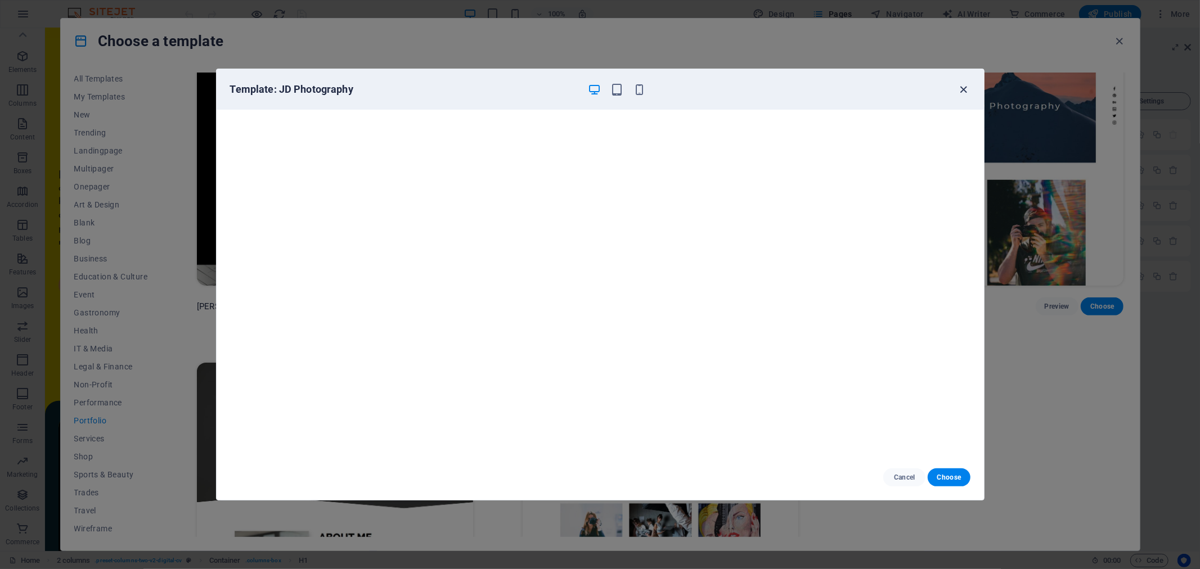
click at [962, 94] on icon "button" at bounding box center [963, 89] width 13 height 13
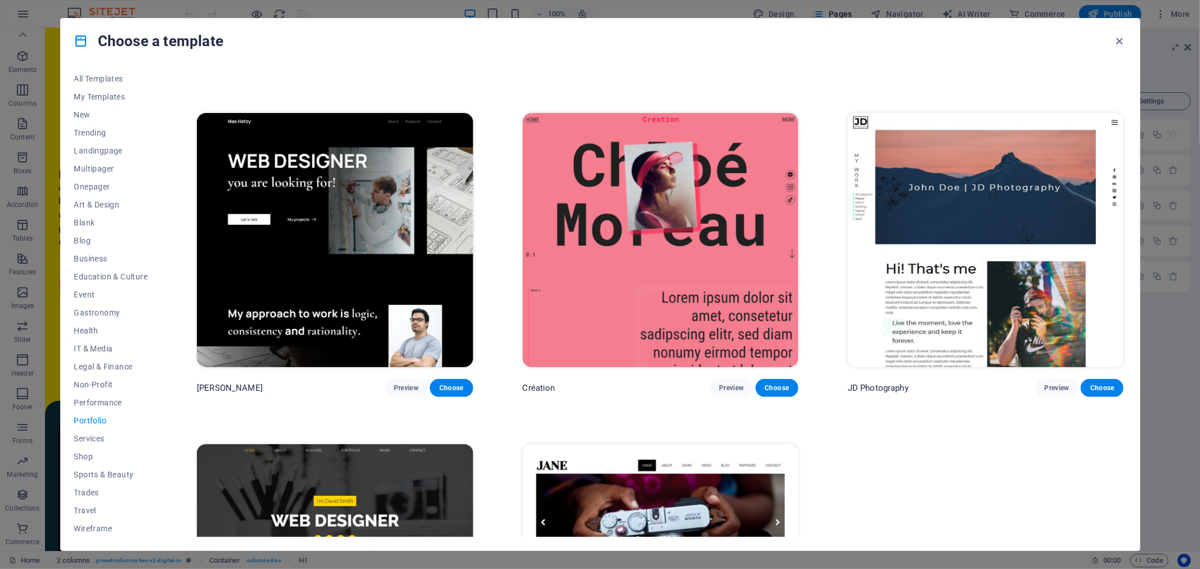
scroll to position [292, 0]
click at [710, 398] on div "Health & Food Preview Choose UrbanNest Interiors Preview Choose [PERSON_NAME] P…" at bounding box center [660, 254] width 931 height 949
click at [741, 380] on button "Preview" at bounding box center [731, 389] width 43 height 18
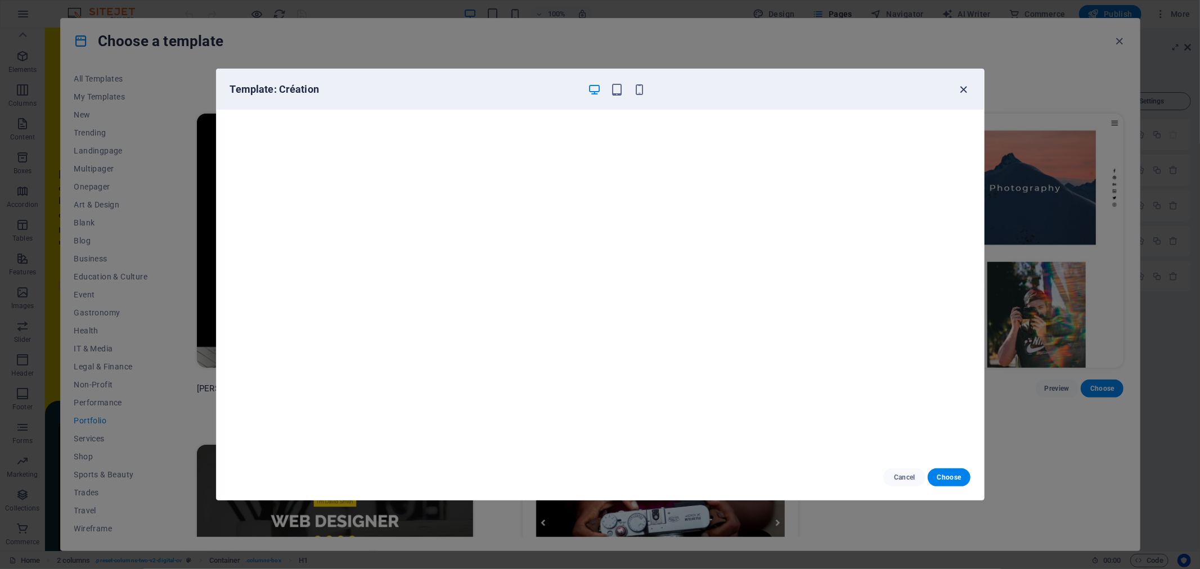
click at [968, 93] on icon "button" at bounding box center [963, 89] width 13 height 13
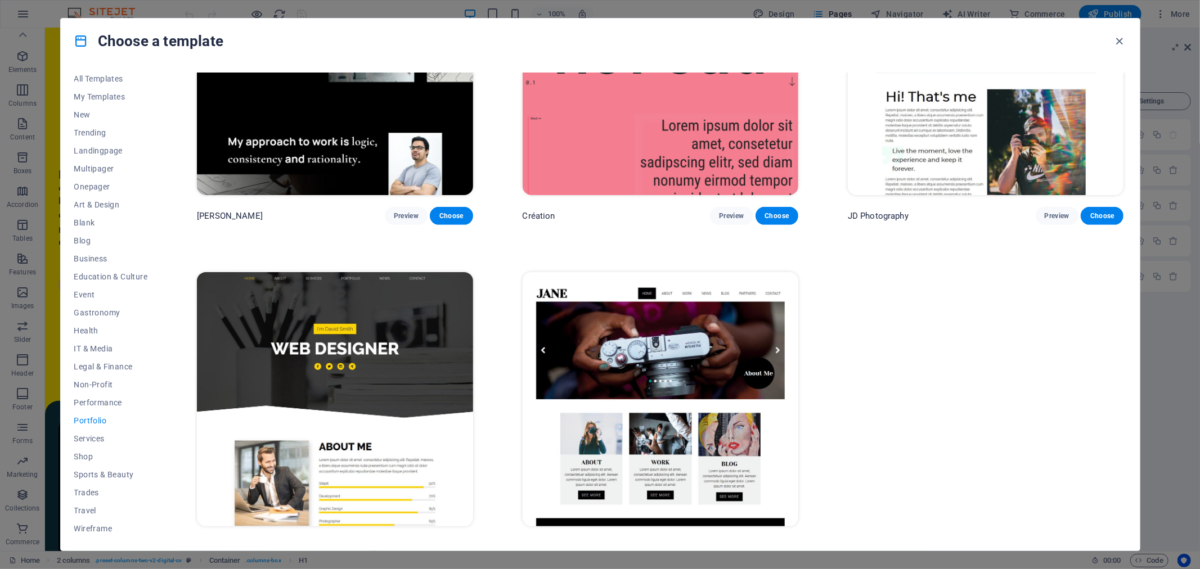
scroll to position [480, 0]
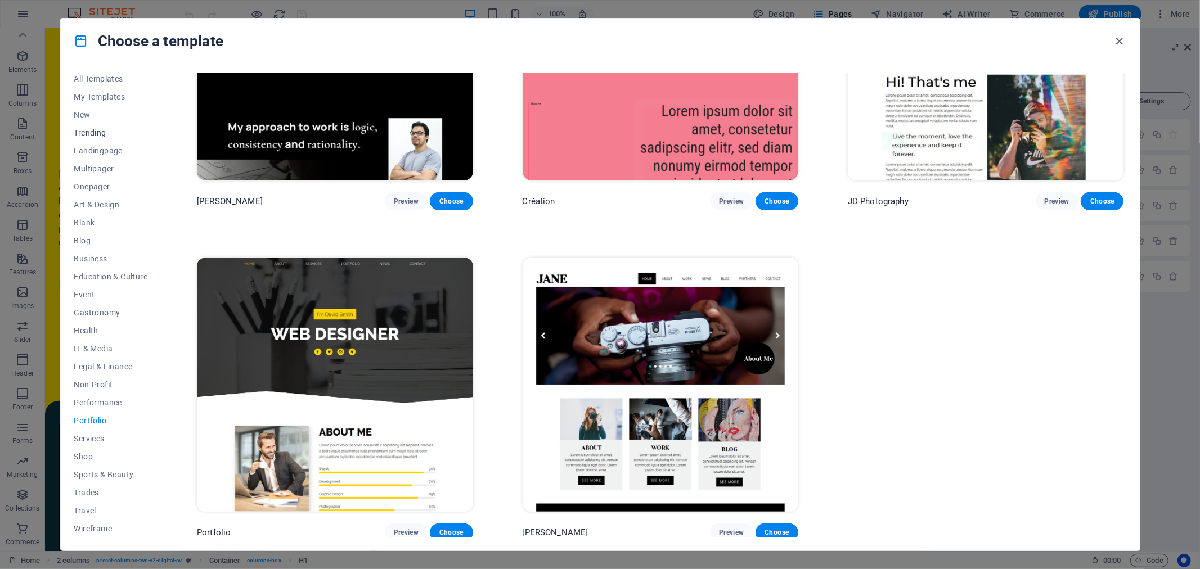
click at [94, 131] on span "Trending" at bounding box center [111, 132] width 74 height 9
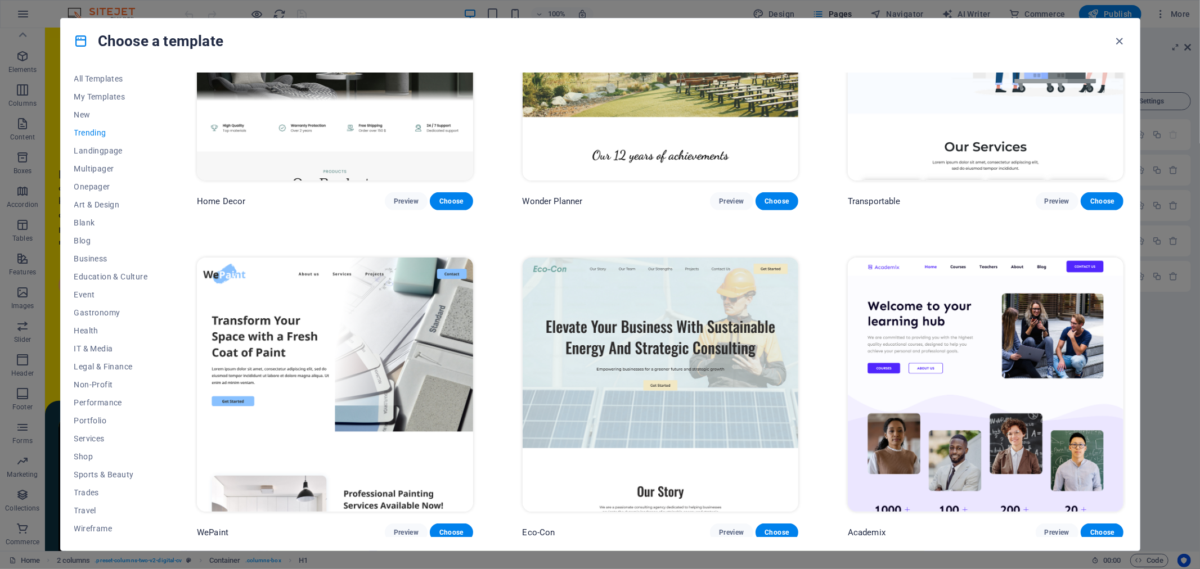
click at [73, 113] on div "All Templates My Templates New Trending Landingpage Multipager Onepager Art & D…" at bounding box center [600, 307] width 1079 height 487
click at [76, 113] on span "New" at bounding box center [111, 114] width 74 height 9
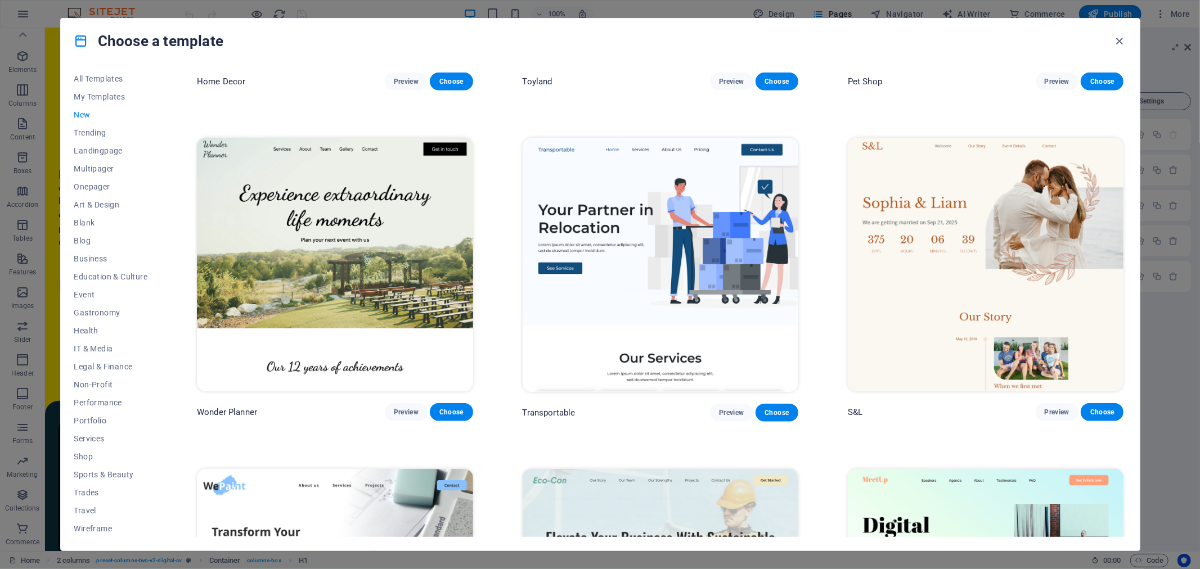
scroll to position [928, 0]
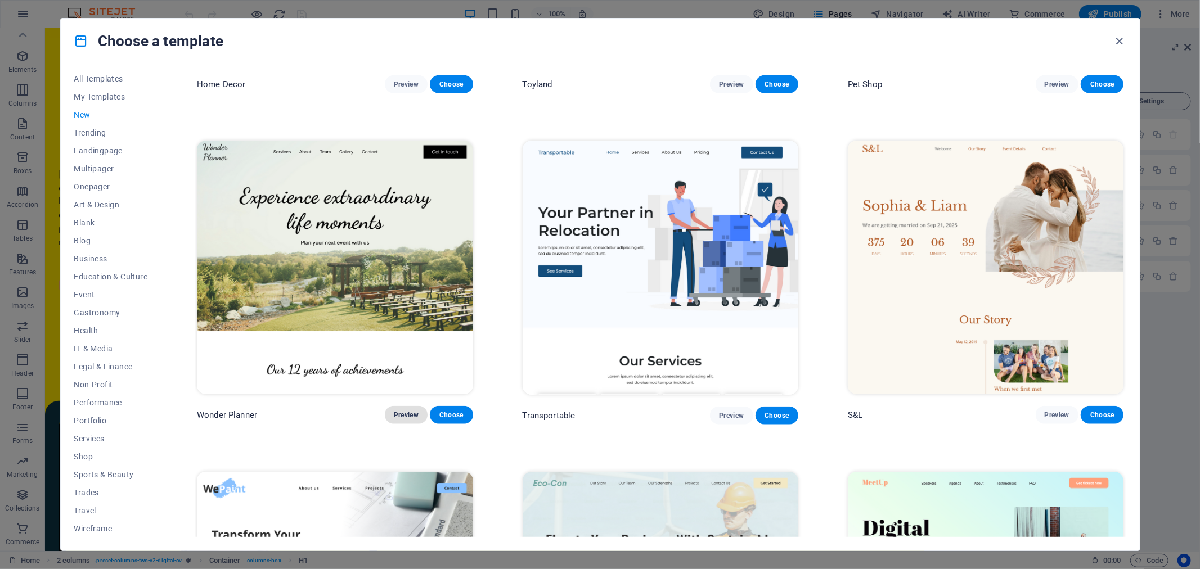
click at [399, 414] on button "Preview" at bounding box center [406, 415] width 43 height 18
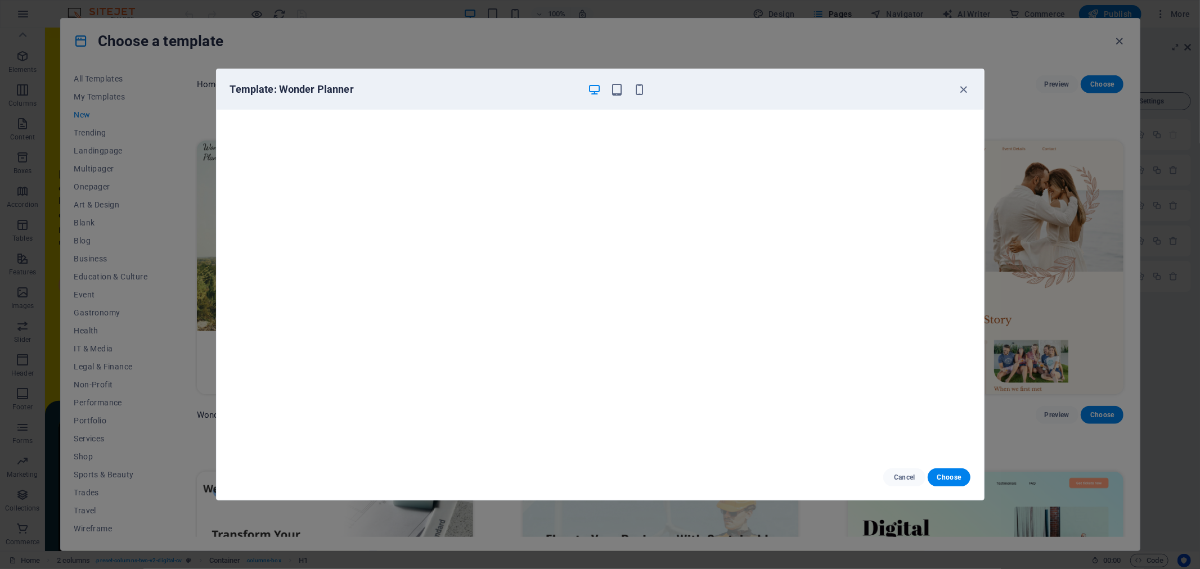
scroll to position [2, 0]
click at [962, 85] on icon "button" at bounding box center [963, 89] width 13 height 13
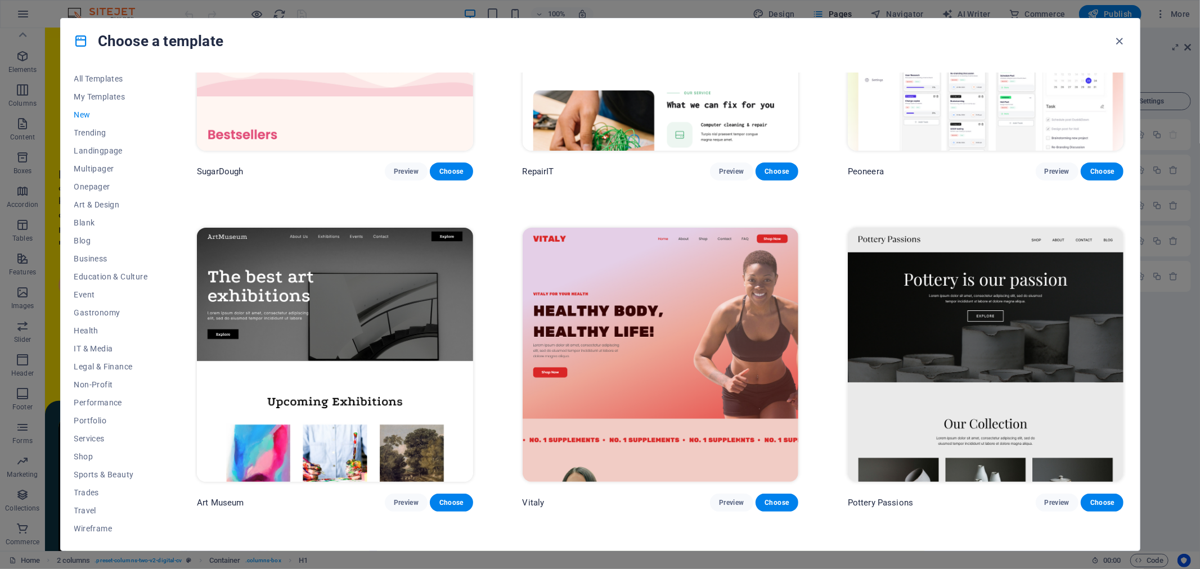
scroll to position [178, 0]
click at [121, 206] on span "Art & Design" at bounding box center [111, 204] width 74 height 9
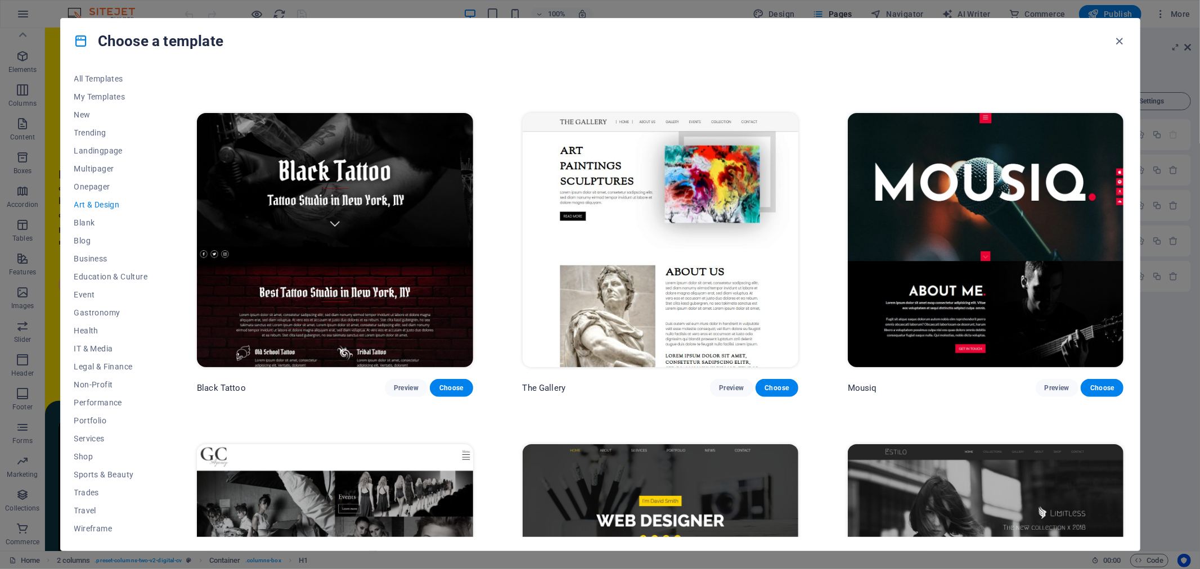
scroll to position [625, 0]
click at [1051, 383] on span "Preview" at bounding box center [1056, 387] width 25 height 9
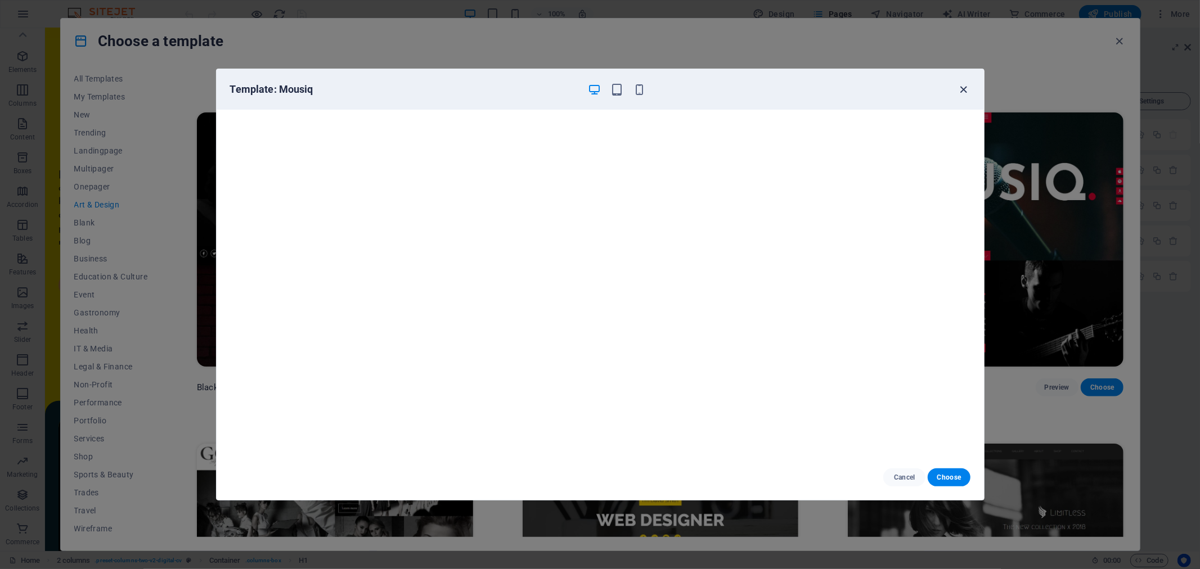
click at [965, 88] on icon "button" at bounding box center [963, 89] width 13 height 13
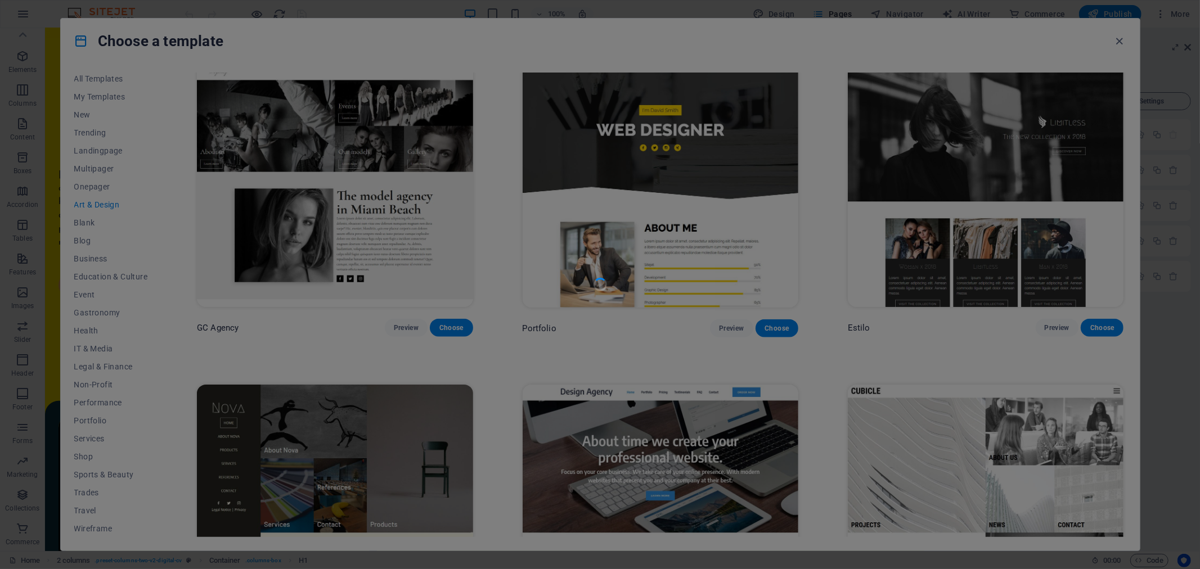
scroll to position [1020, 0]
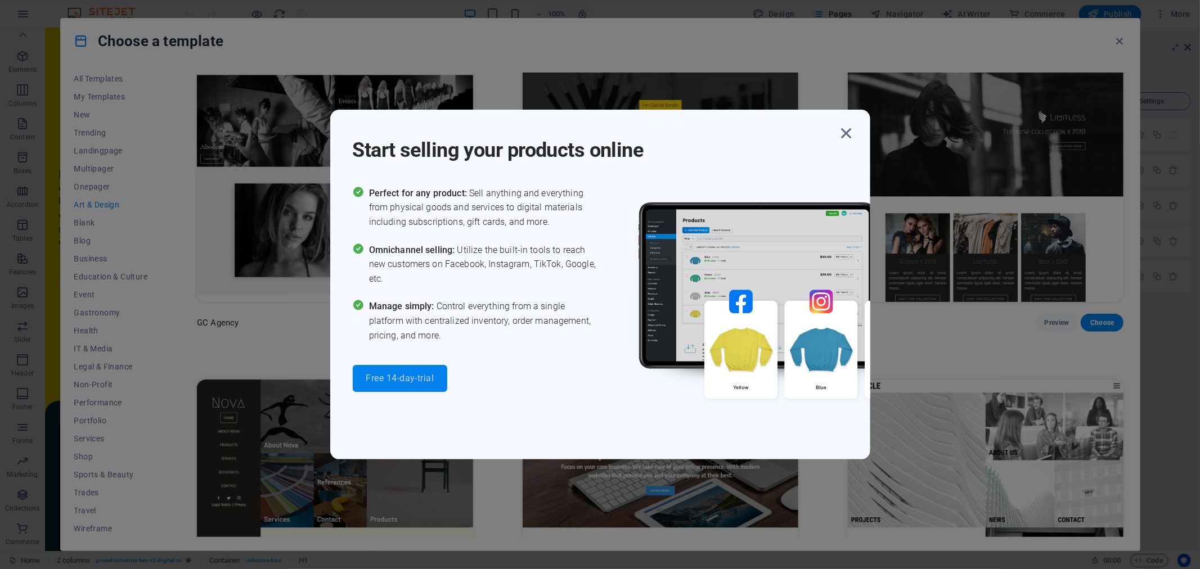
click at [411, 374] on span "Free 14-day-trial" at bounding box center [400, 378] width 68 height 9
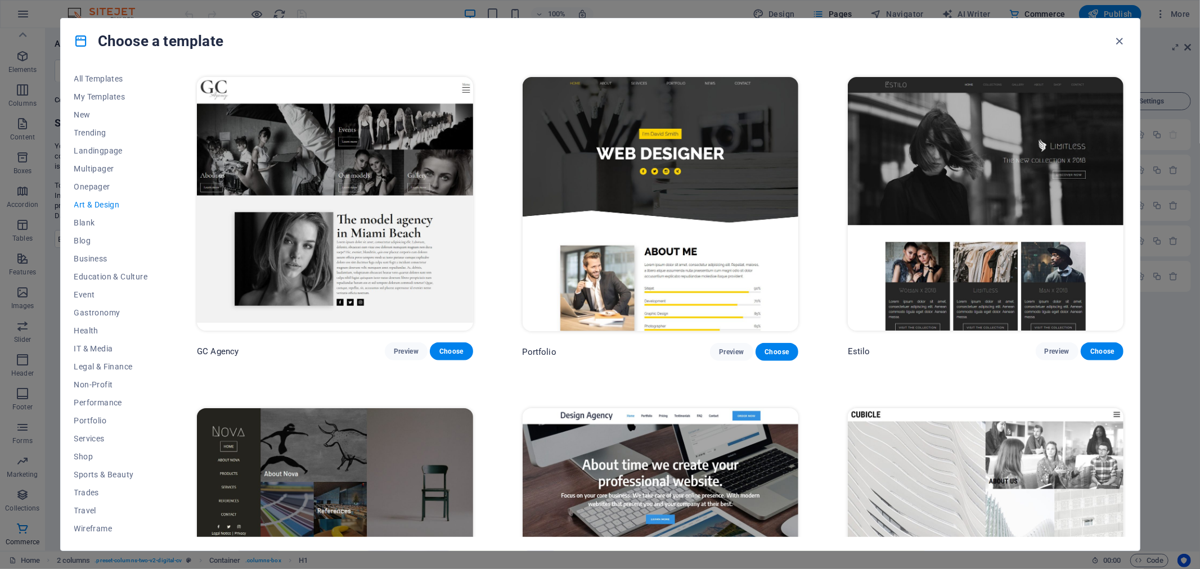
scroll to position [1016, 0]
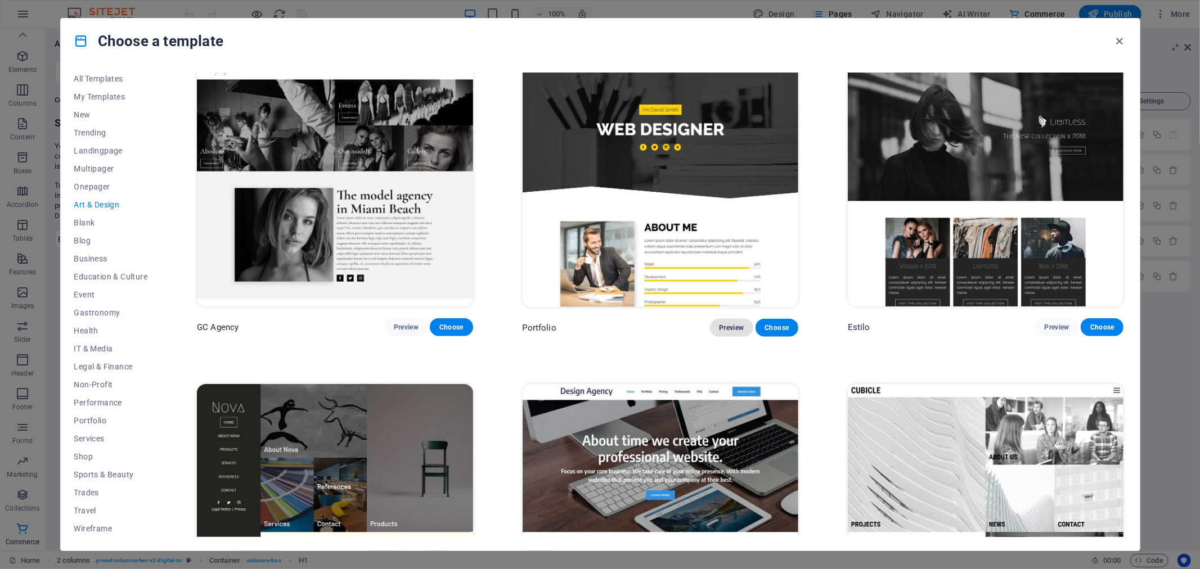
click at [721, 323] on span "Preview" at bounding box center [731, 327] width 25 height 9
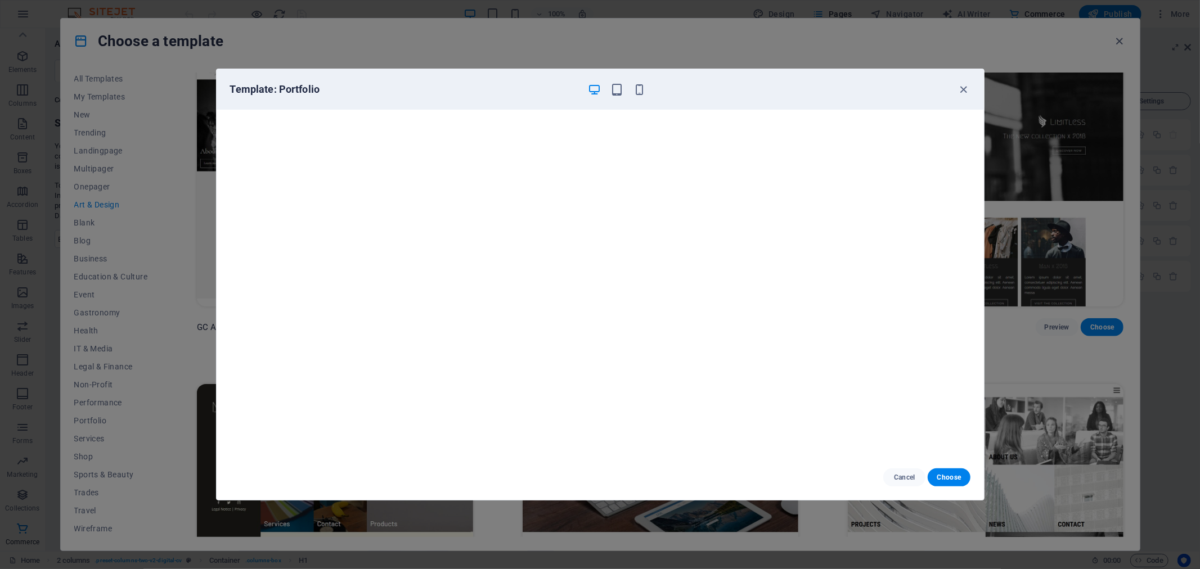
click at [970, 86] on div "Template: Portfolio" at bounding box center [600, 89] width 767 height 40
drag, startPoint x: 965, startPoint y: 86, endPoint x: 929, endPoint y: 92, distance: 36.0
click at [964, 86] on icon "button" at bounding box center [963, 89] width 13 height 13
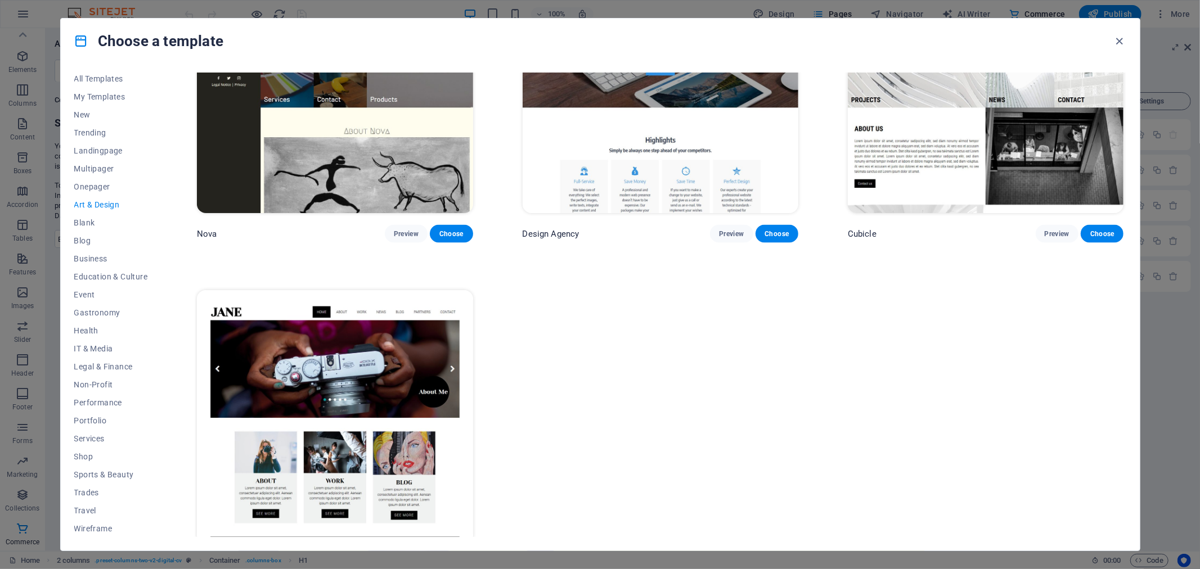
scroll to position [1470, 0]
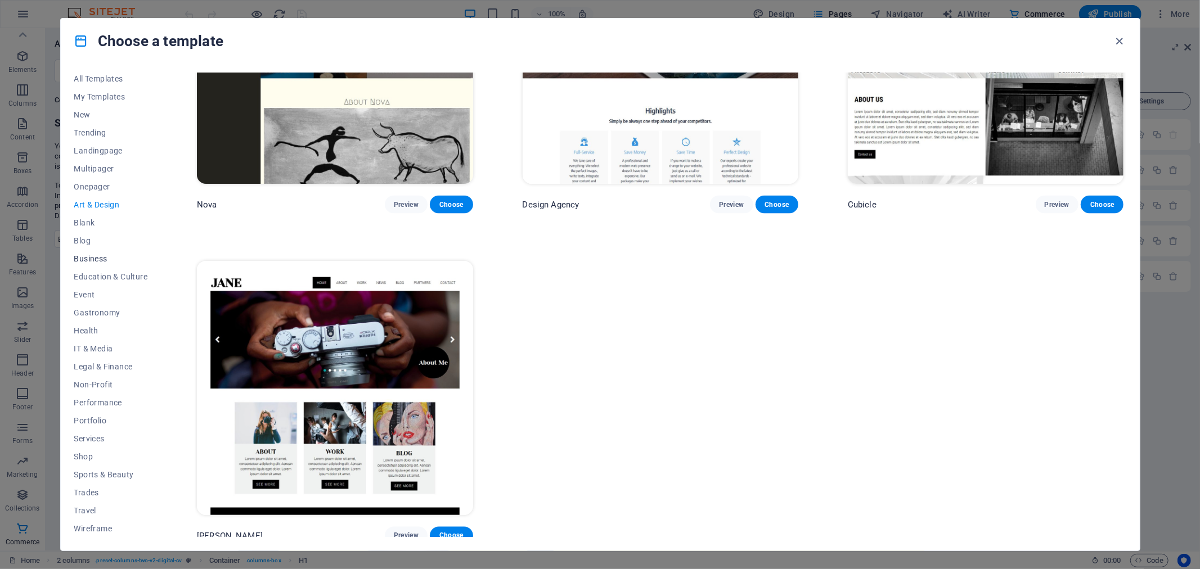
click at [105, 255] on span "Business" at bounding box center [111, 258] width 74 height 9
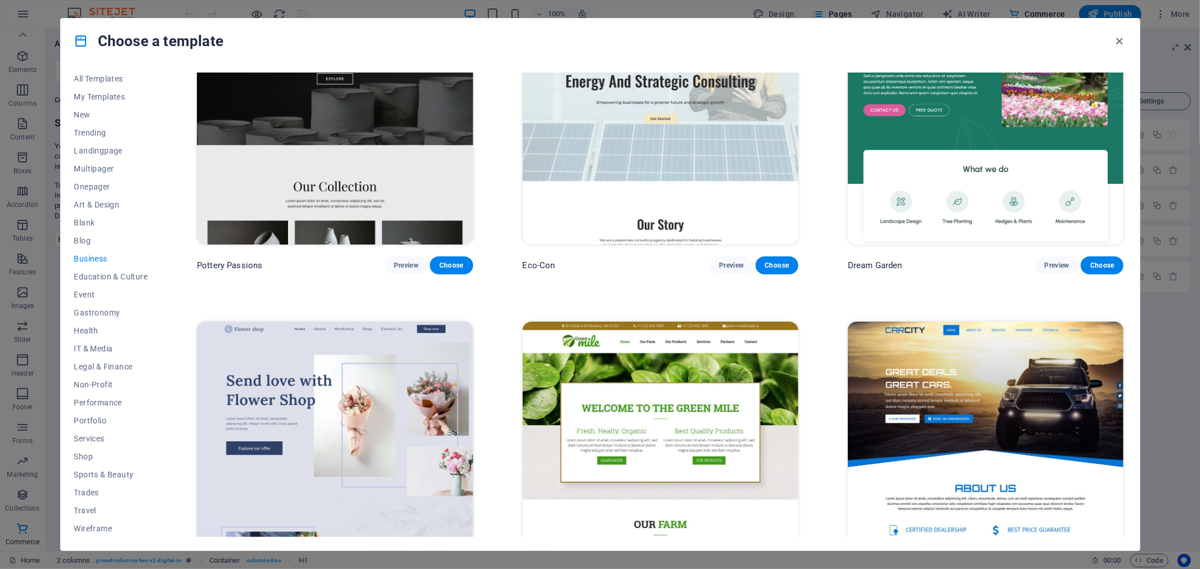
scroll to position [0, 0]
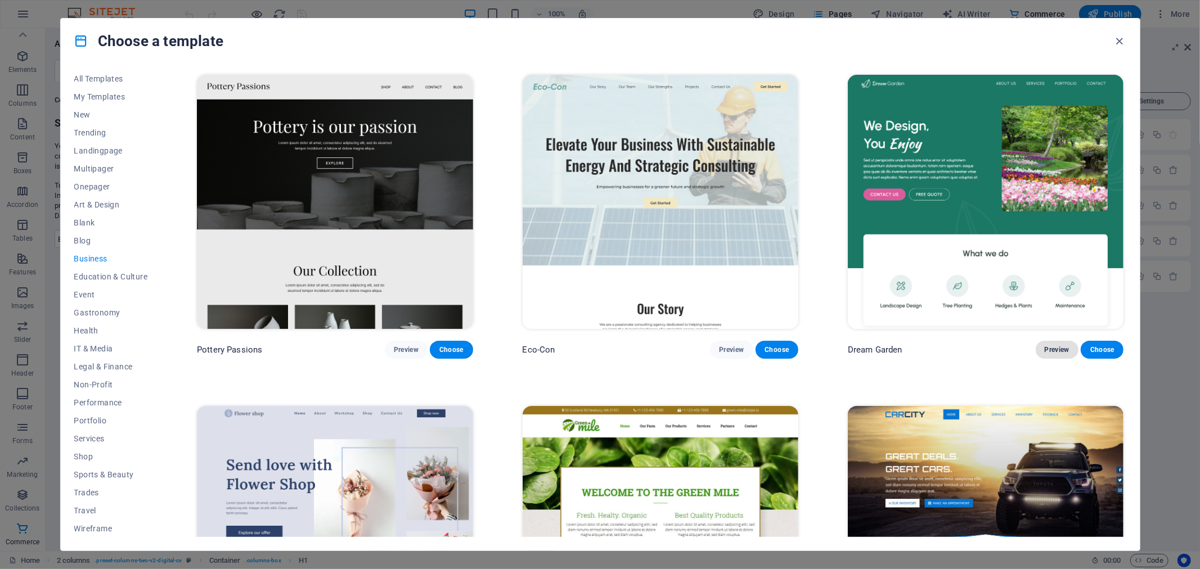
click at [1047, 345] on span "Preview" at bounding box center [1056, 349] width 25 height 9
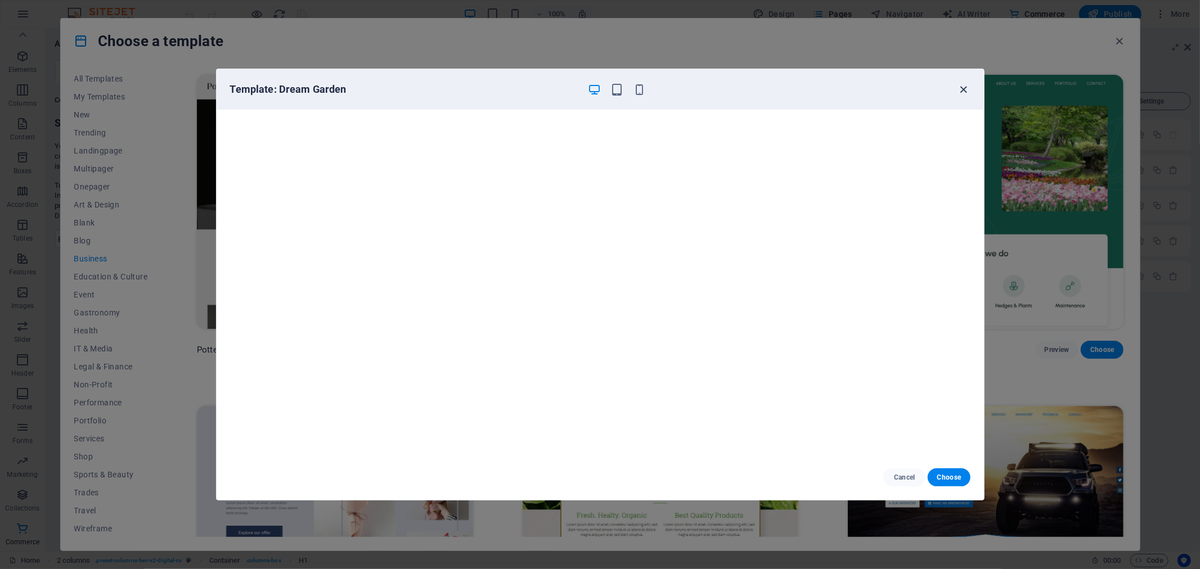
click at [965, 86] on icon "button" at bounding box center [963, 89] width 13 height 13
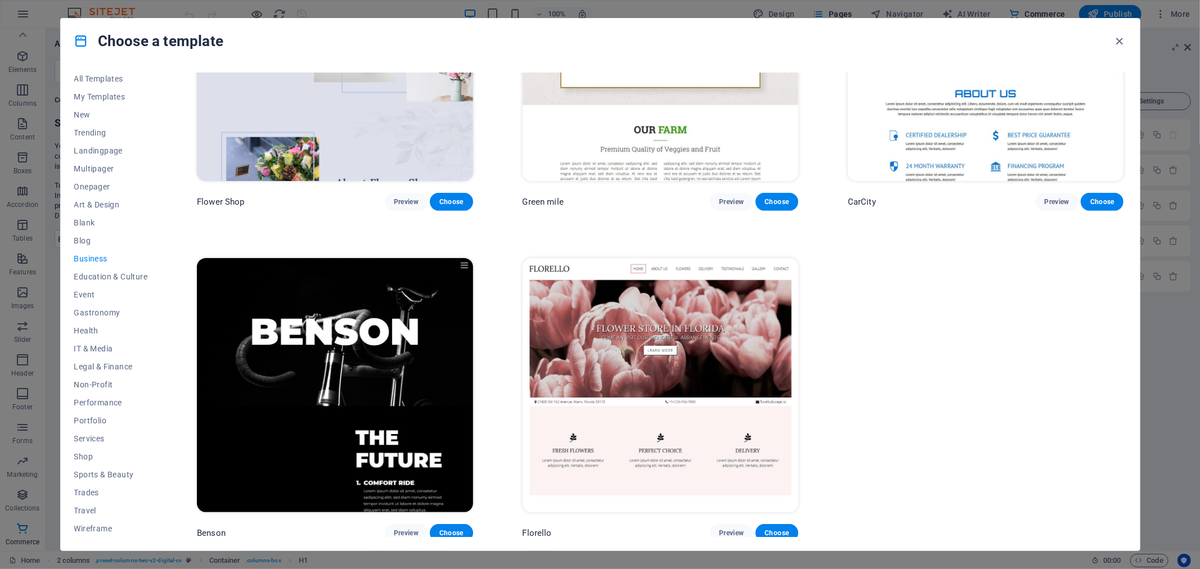
scroll to position [480, 0]
click at [1116, 42] on icon "button" at bounding box center [1118, 41] width 13 height 13
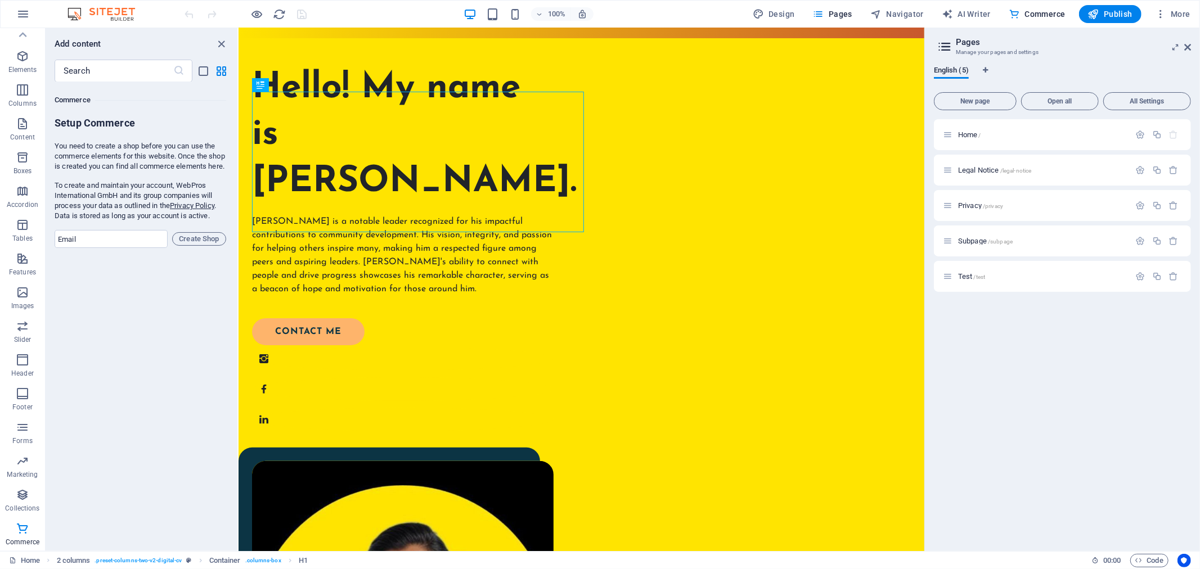
click at [1191, 46] on aside "Pages Manage your pages and settings English (5) New page Open all All Settings…" at bounding box center [1062, 289] width 276 height 523
click at [1190, 46] on icon at bounding box center [1187, 47] width 7 height 9
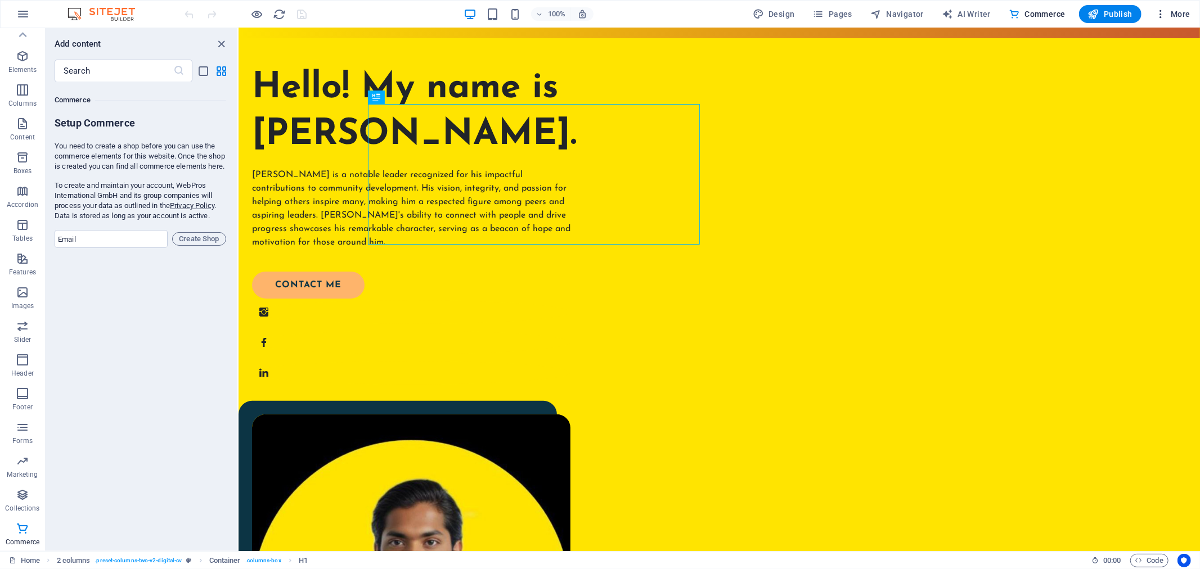
click at [1156, 17] on icon "button" at bounding box center [1160, 13] width 11 height 11
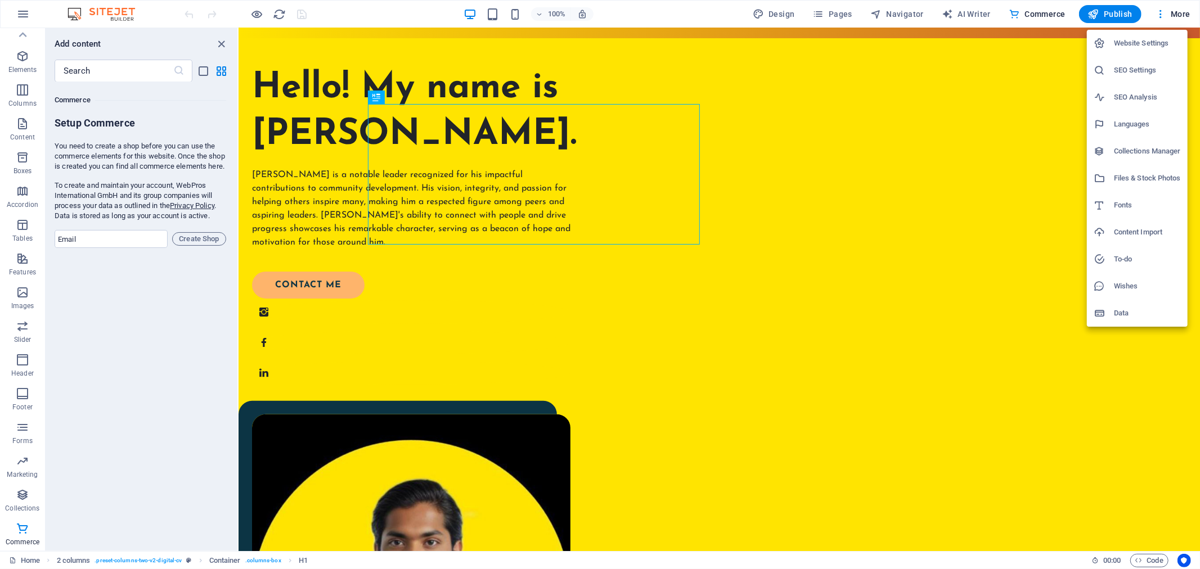
click at [1017, 199] on div at bounding box center [600, 284] width 1200 height 569
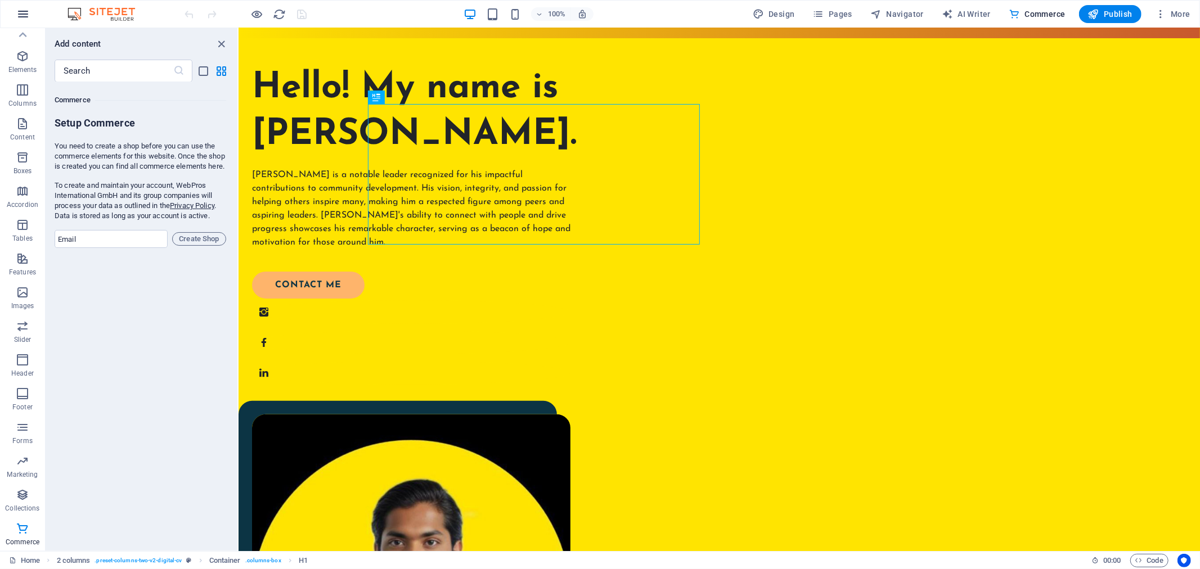
click at [17, 9] on icon "button" at bounding box center [22, 13] width 13 height 13
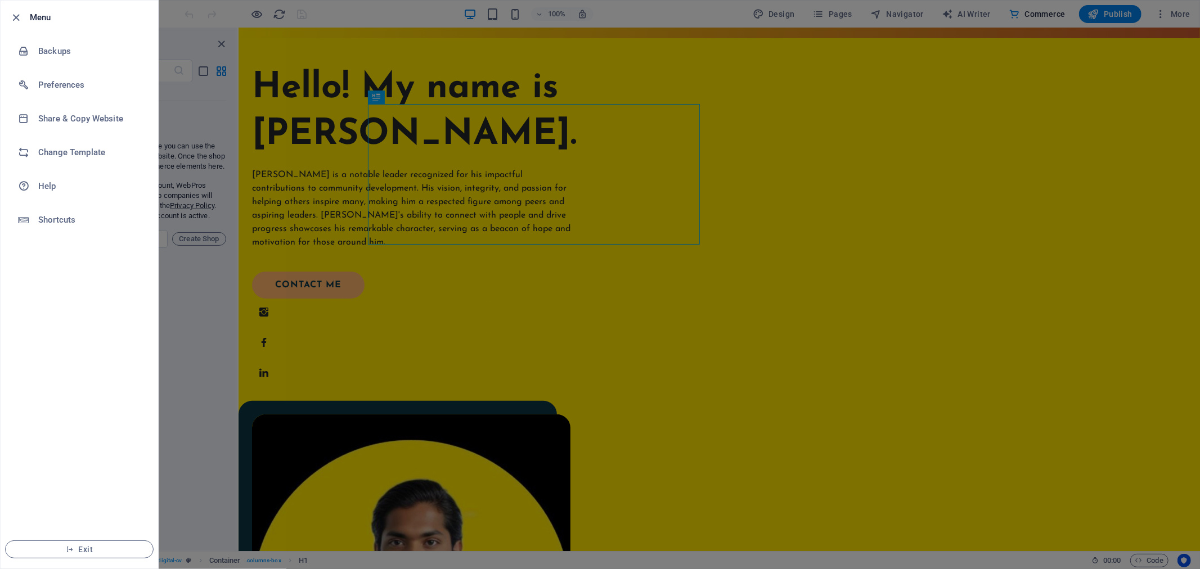
click at [199, 96] on div at bounding box center [600, 284] width 1200 height 569
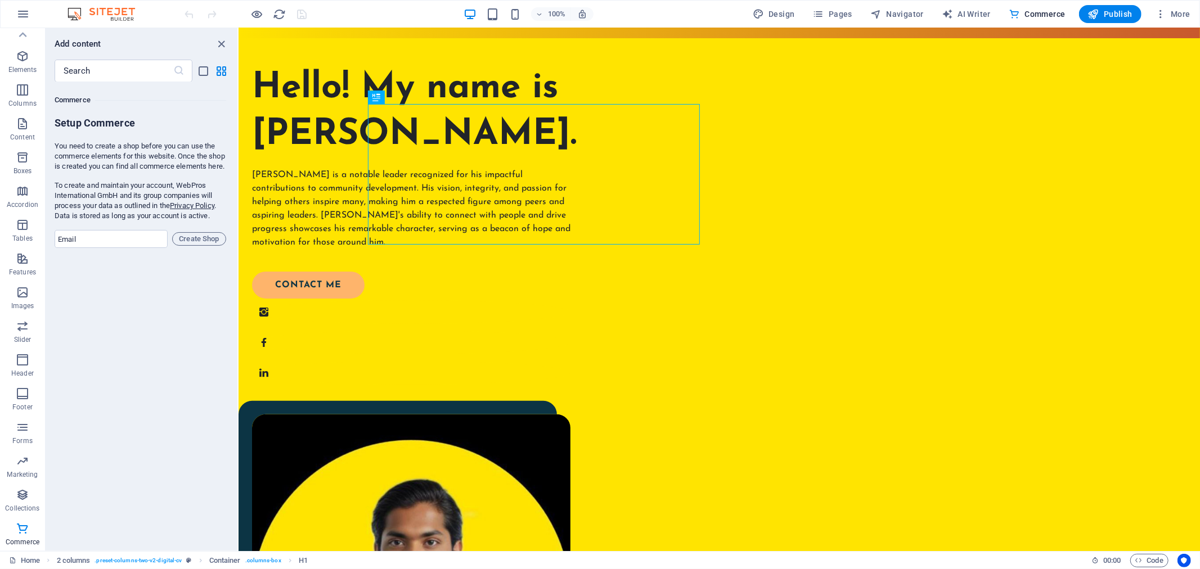
click at [187, 47] on div "Add content" at bounding box center [142, 43] width 192 height 13
